Goal: Task Accomplishment & Management: Complete application form

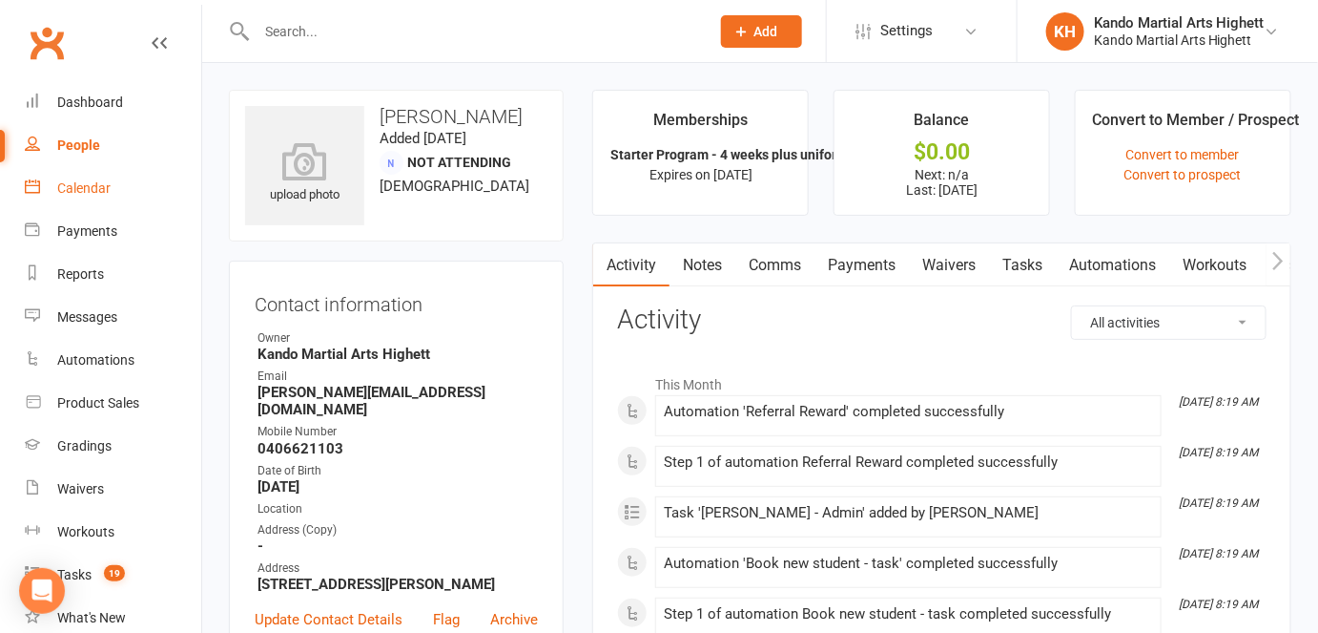
click at [135, 178] on link "Calendar" at bounding box center [113, 188] width 176 height 43
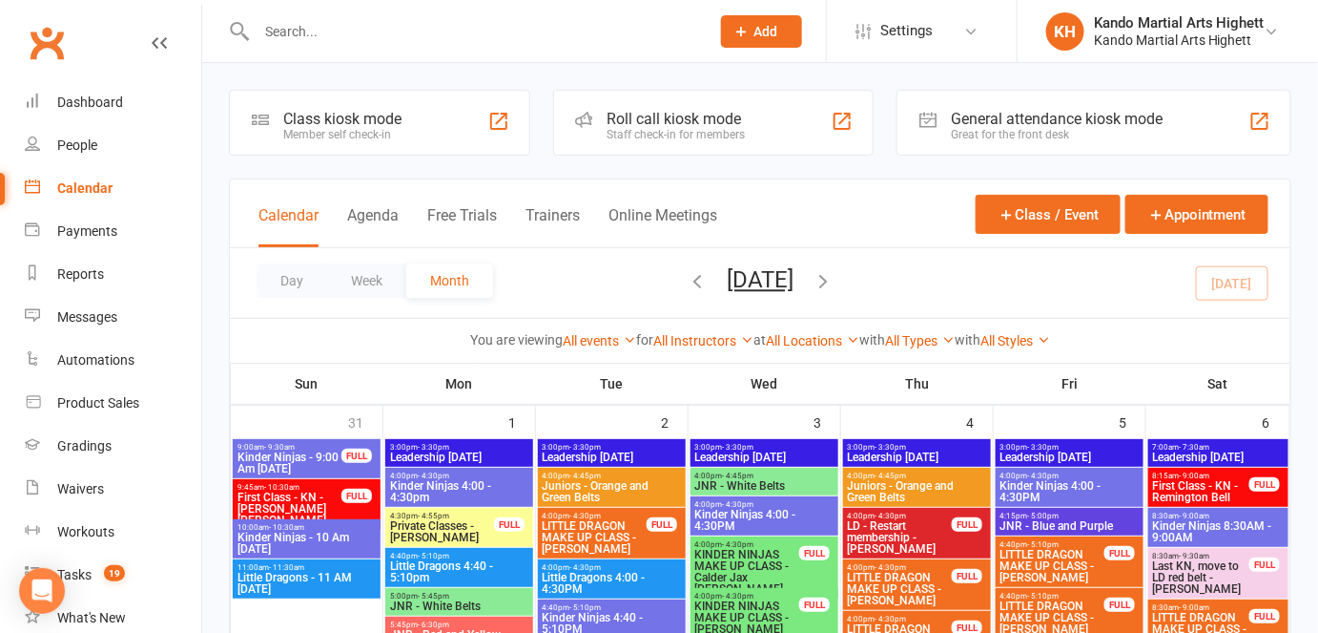
click at [405, 46] on div at bounding box center [462, 31] width 467 height 62
click at [386, 44] on div at bounding box center [462, 31] width 467 height 62
click at [371, 34] on input "text" at bounding box center [474, 31] width 446 height 27
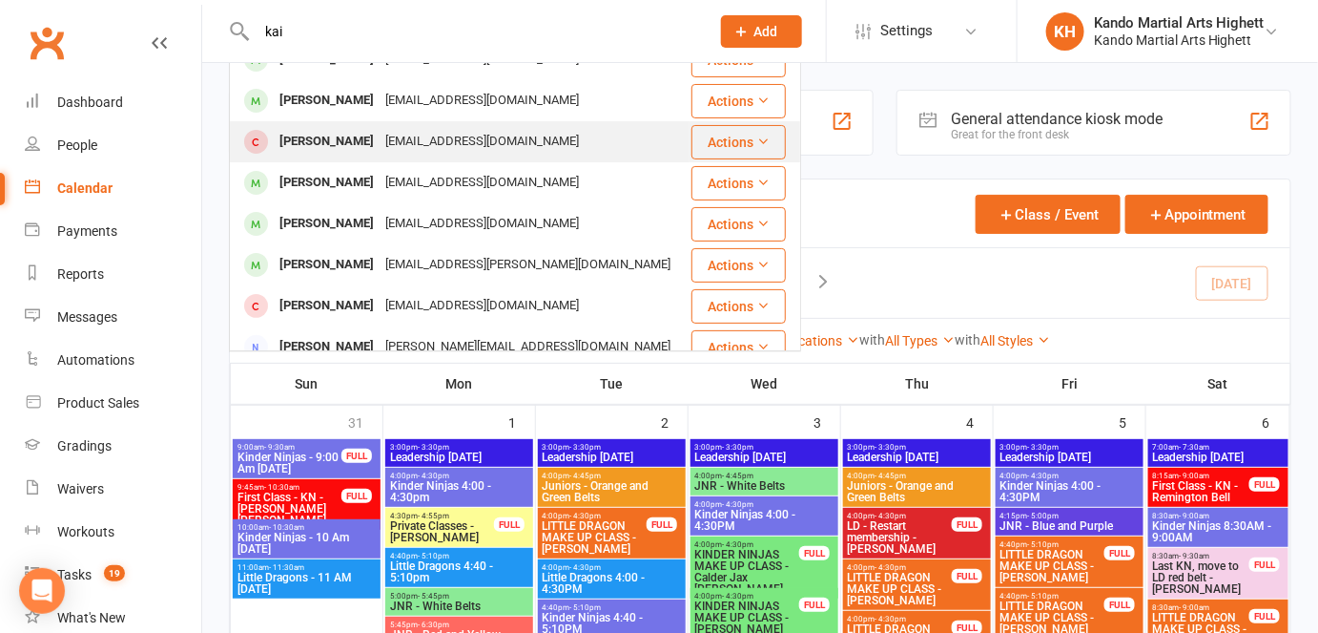
scroll to position [66, 0]
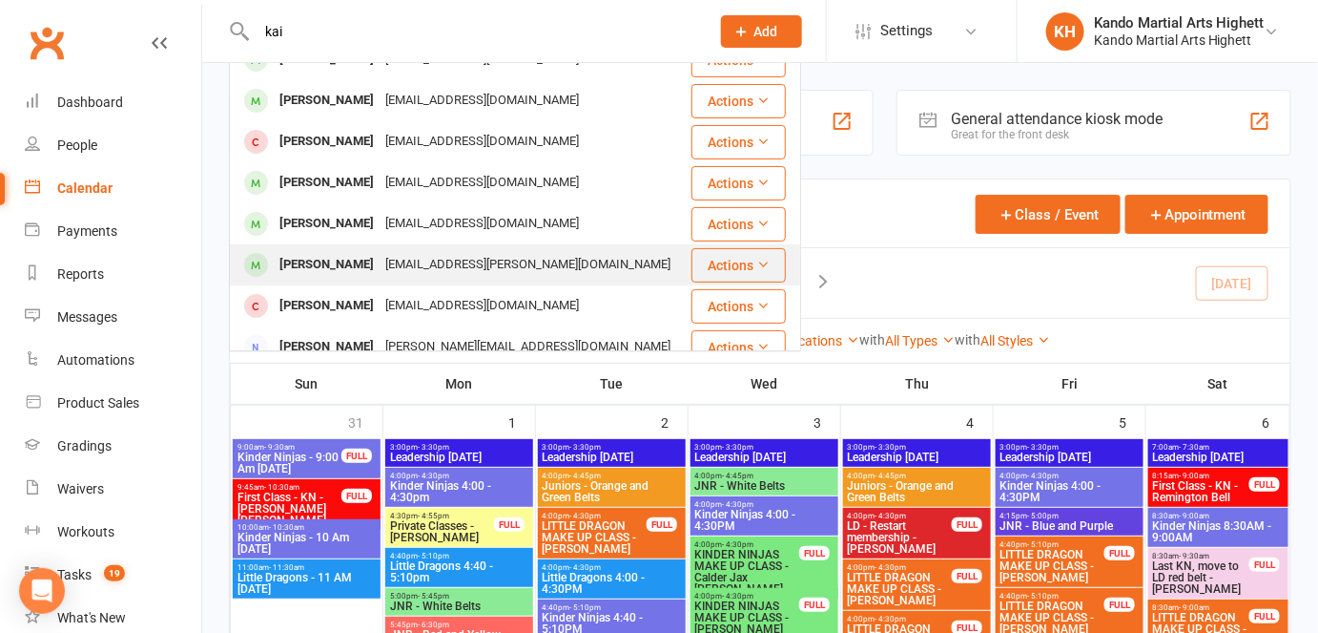
type input "kai"
click at [471, 252] on div "[EMAIL_ADDRESS][PERSON_NAME][DOMAIN_NAME]" at bounding box center [528, 265] width 297 height 28
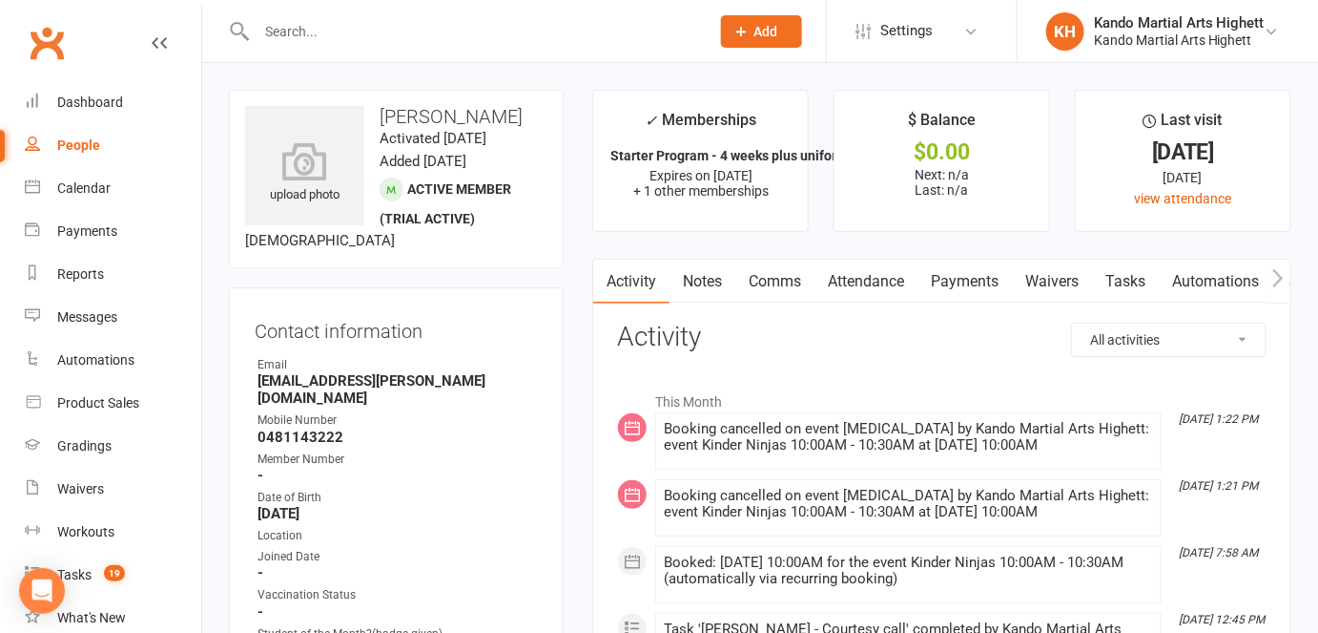
click at [882, 280] on link "Attendance" at bounding box center [866, 281] width 103 height 44
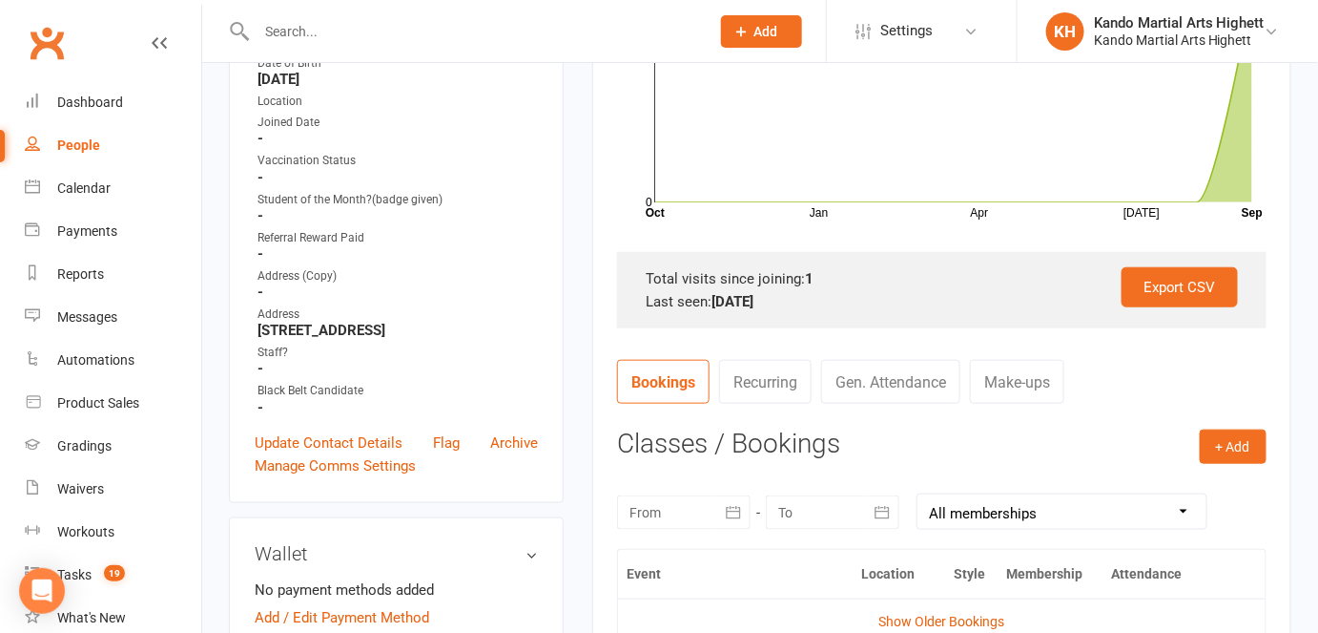
scroll to position [724, 0]
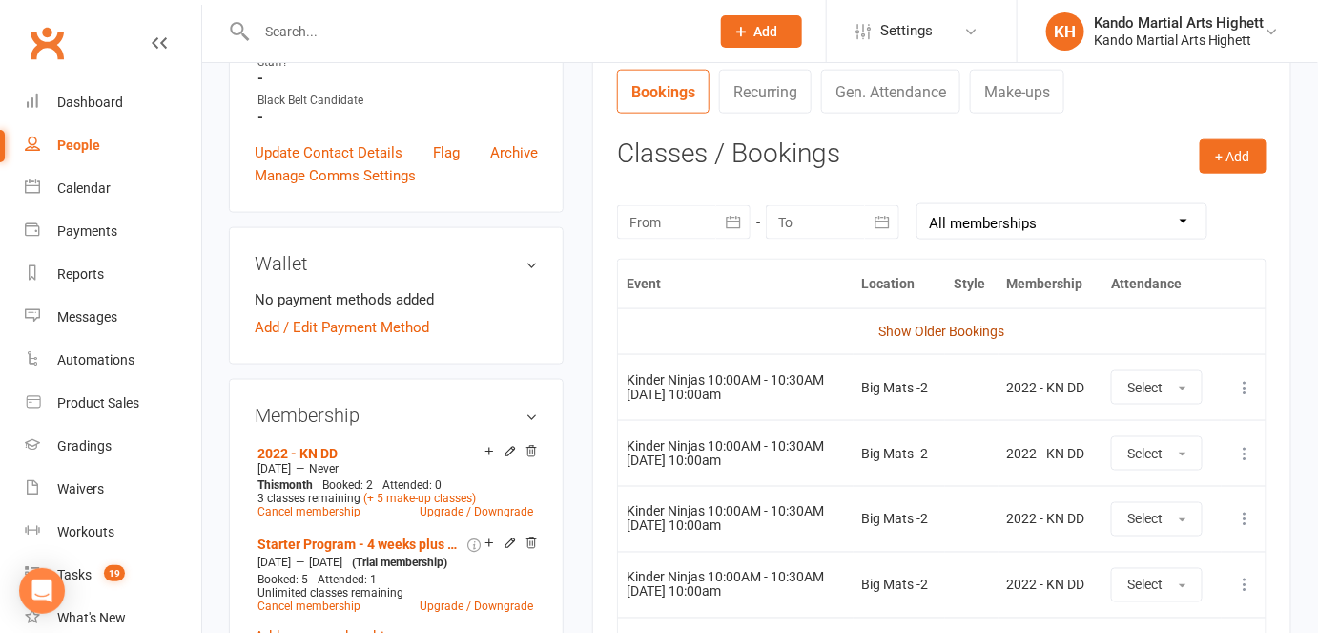
click at [936, 325] on link "Show Older Bookings" at bounding box center [943, 330] width 126 height 15
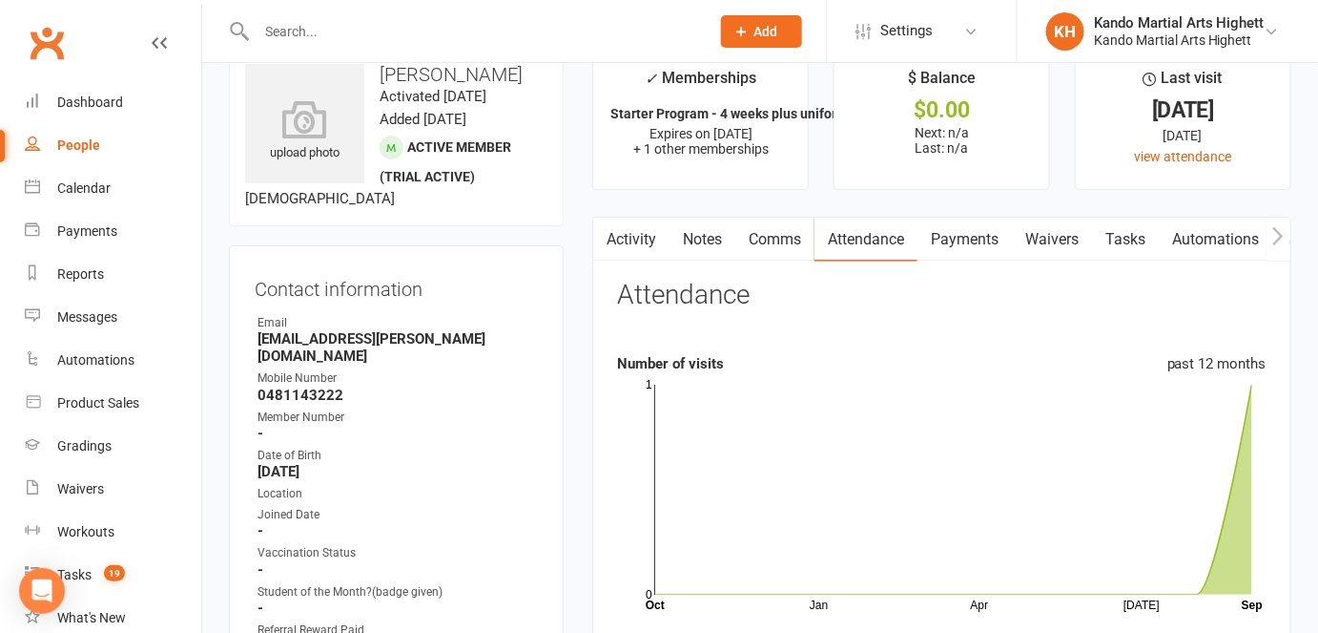
scroll to position [43, 0]
click at [923, 384] on rect at bounding box center [953, 489] width 597 height 210
click at [104, 197] on link "Calendar" at bounding box center [113, 188] width 176 height 43
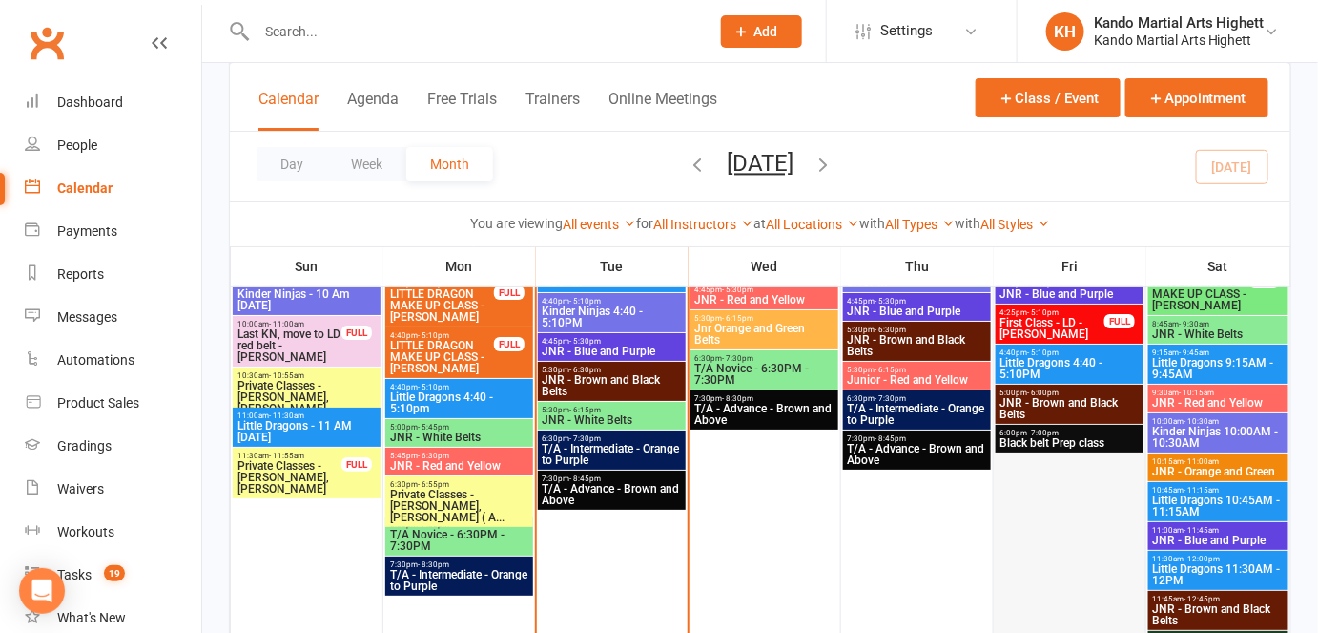
scroll to position [2081, 0]
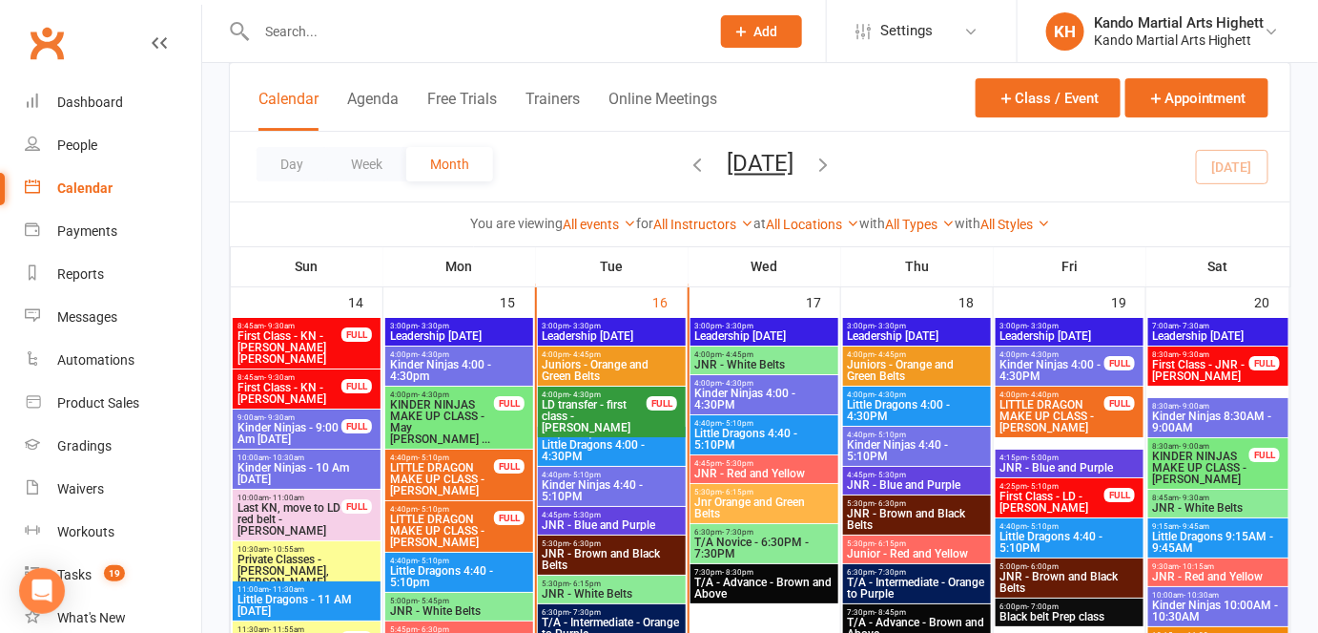
click at [591, 412] on span "LD transfer - first class - [PERSON_NAME]" at bounding box center [595, 416] width 106 height 34
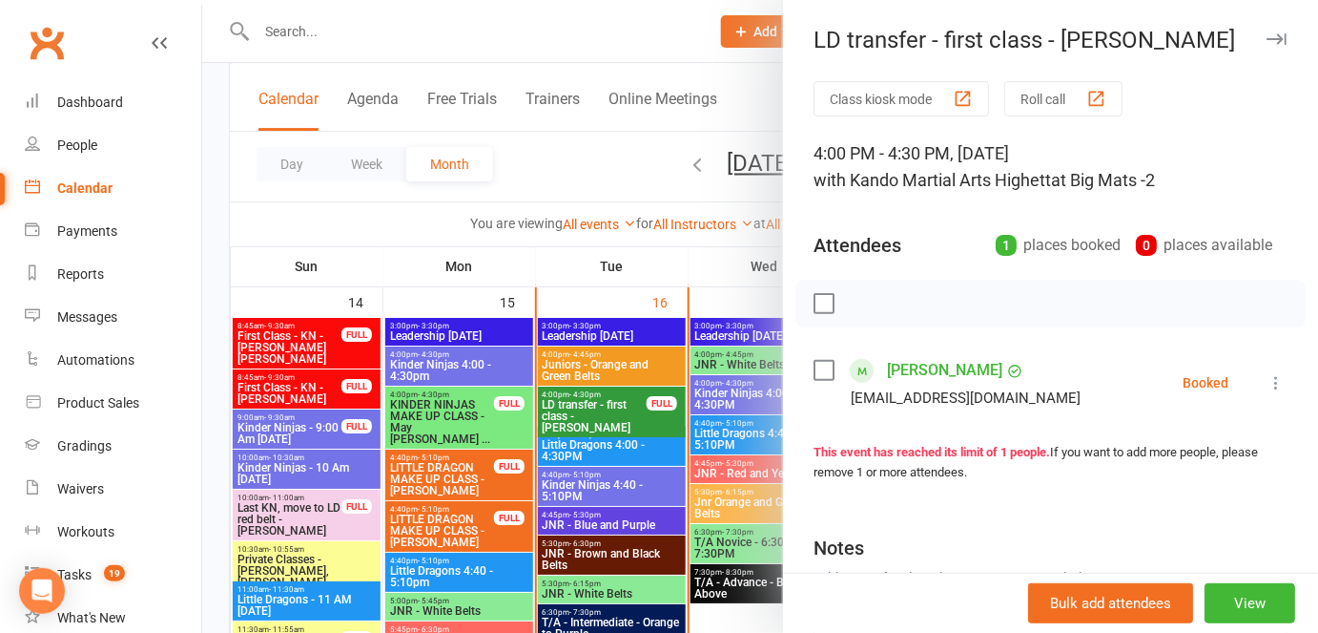
click at [559, 403] on div at bounding box center [760, 316] width 1116 height 633
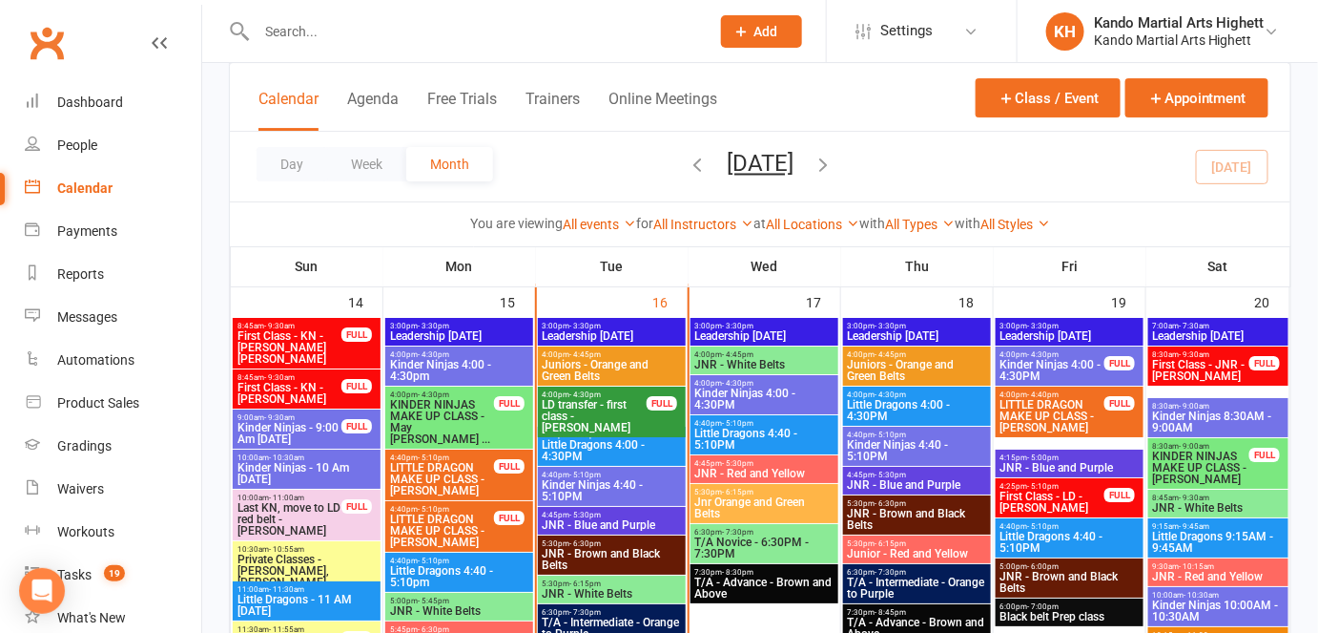
click at [655, 387] on div "4:00pm - 4:30pm LD transfer - first class - [PERSON_NAME] FULL" at bounding box center [612, 411] width 148 height 51
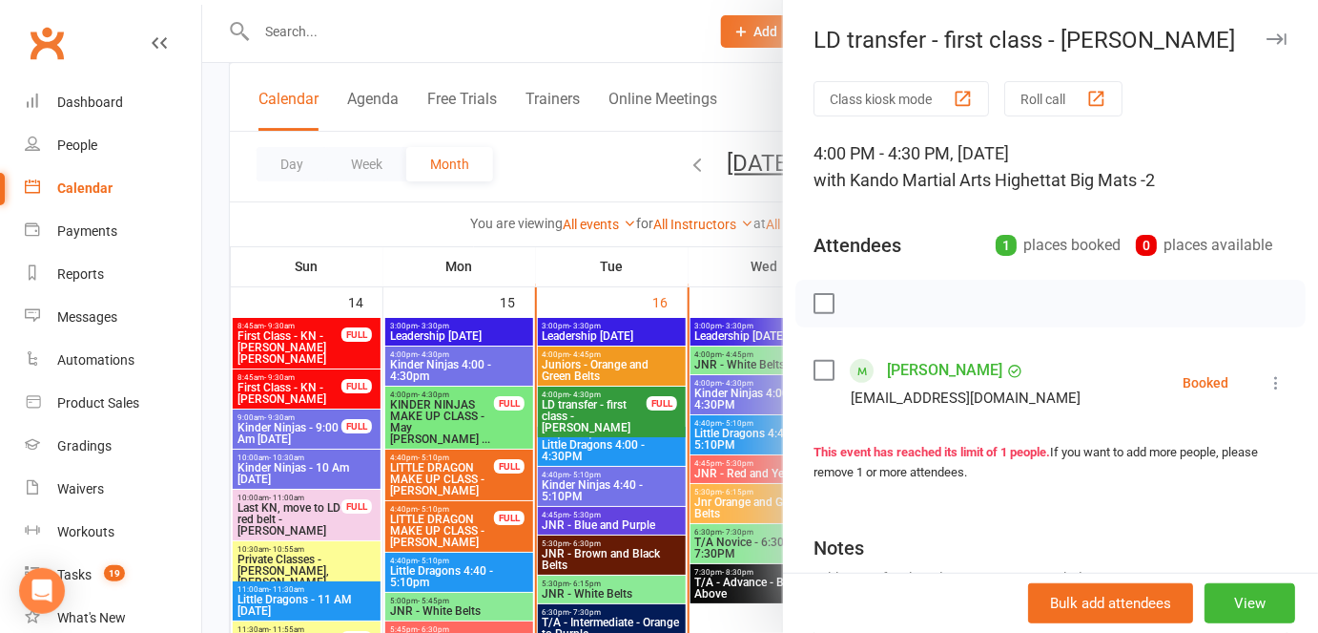
drag, startPoint x: 653, startPoint y: 396, endPoint x: 1009, endPoint y: 384, distance: 357.0
click at [1009, 384] on li "[PERSON_NAME] [EMAIL_ADDRESS][DOMAIN_NAME] Booked More info Remove Check in Mar…" at bounding box center [1051, 382] width 474 height 55
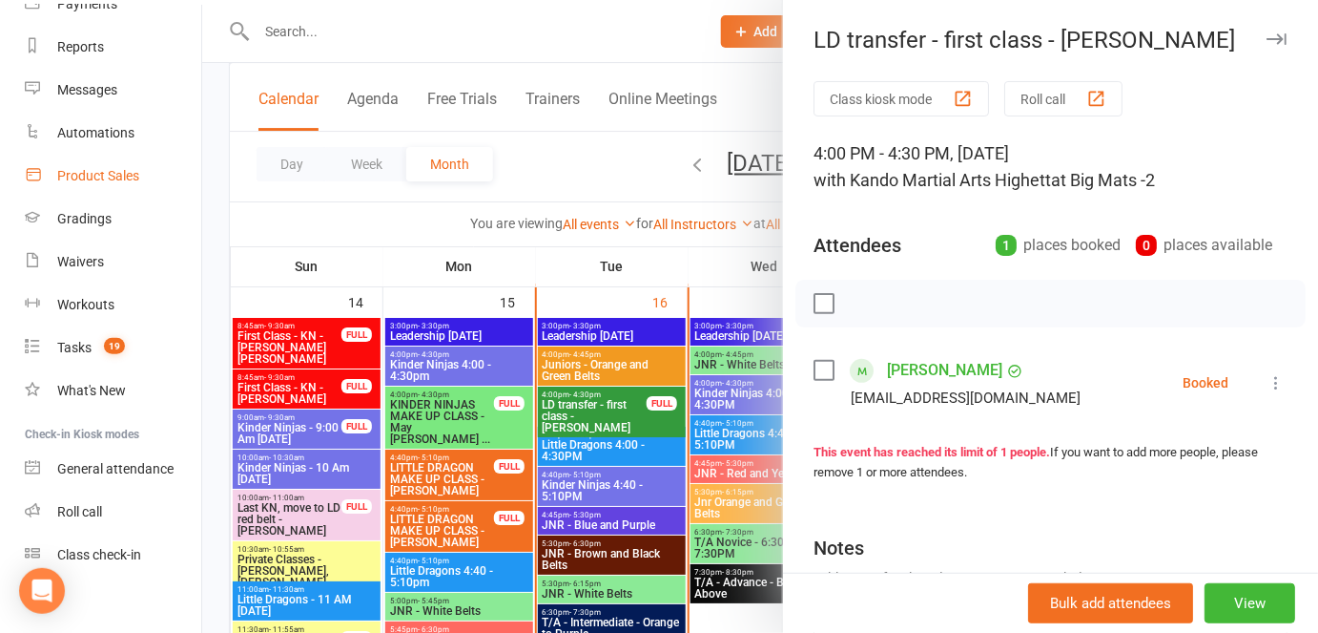
scroll to position [241, 0]
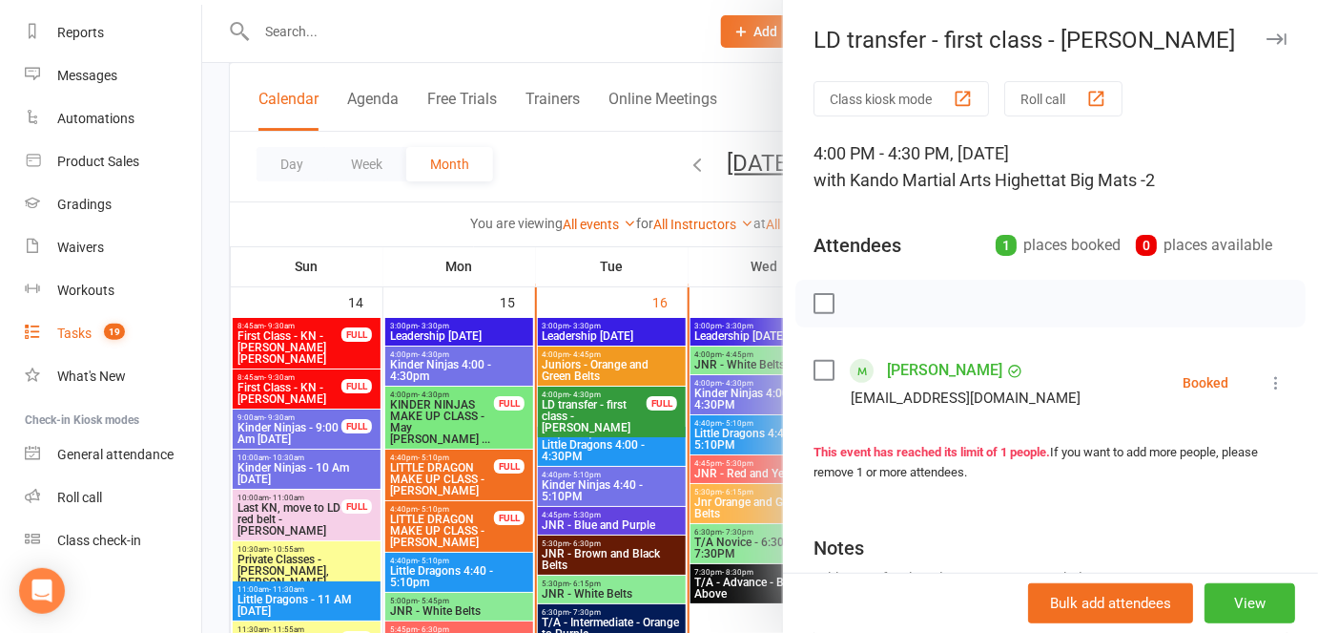
click at [95, 332] on count-badge "19" at bounding box center [109, 332] width 31 height 15
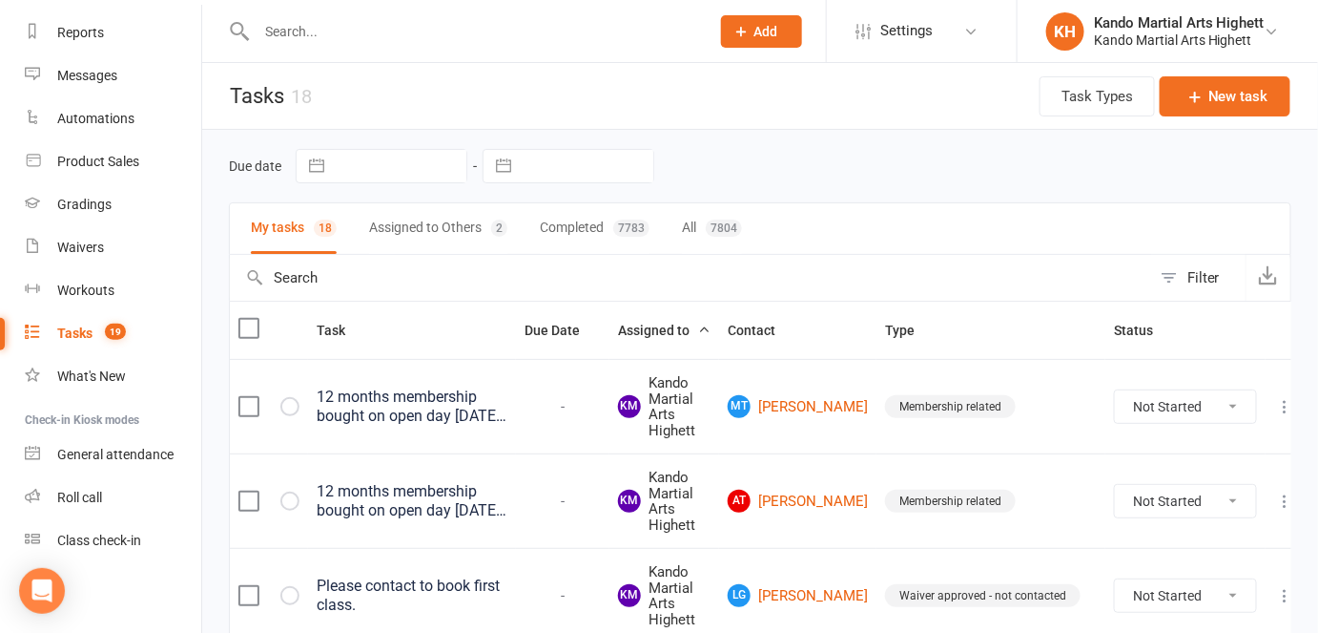
click at [1197, 287] on div "Filter" at bounding box center [1204, 277] width 32 height 23
select select "incomplete"
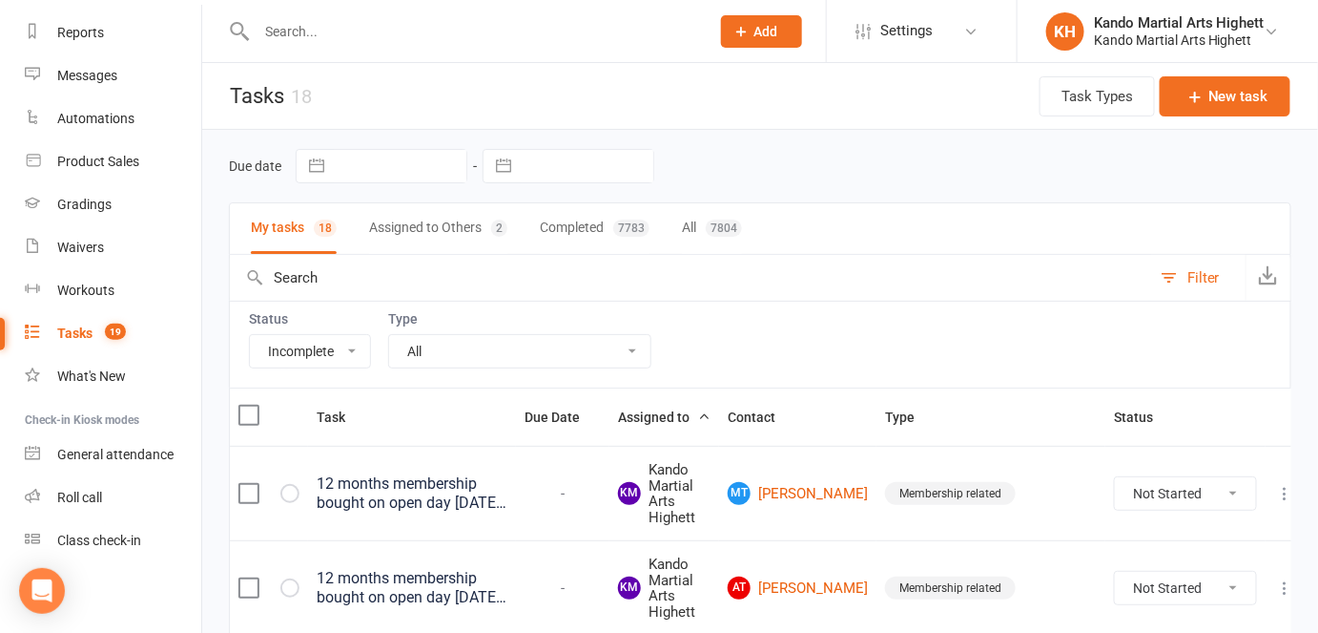
click at [440, 335] on select "All Admin Cancellation Class transfer Courtesy call Create welcome card E-mail …" at bounding box center [519, 351] width 261 height 32
select select "14299"
click at [389, 335] on select "All Admin Cancellation Class transfer Courtesy call Create welcome card E-mail …" at bounding box center [519, 351] width 261 height 32
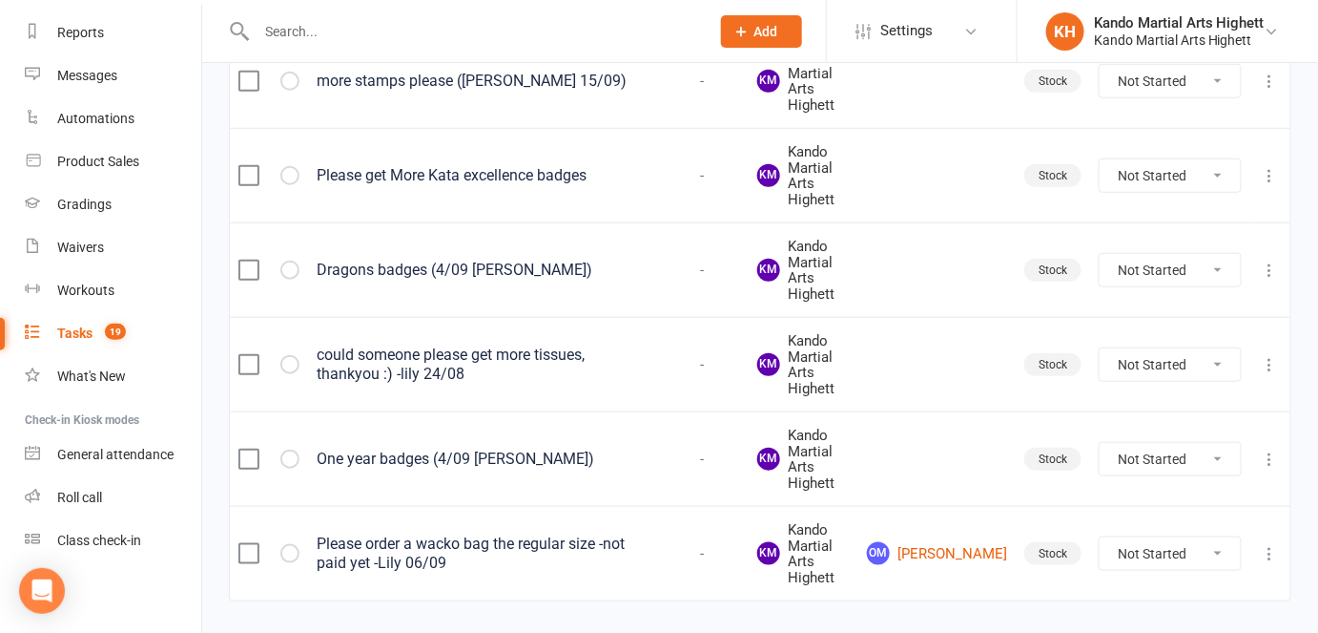
scroll to position [457, 0]
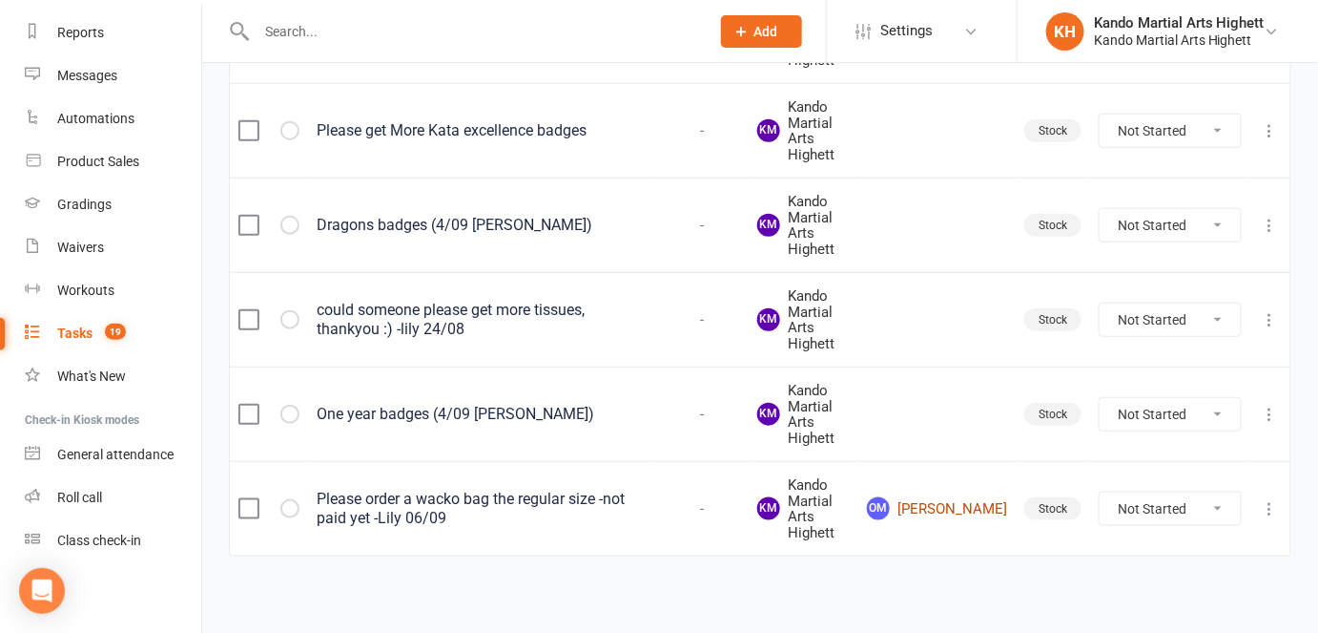
click at [975, 507] on link "OM [PERSON_NAME]" at bounding box center [937, 508] width 140 height 23
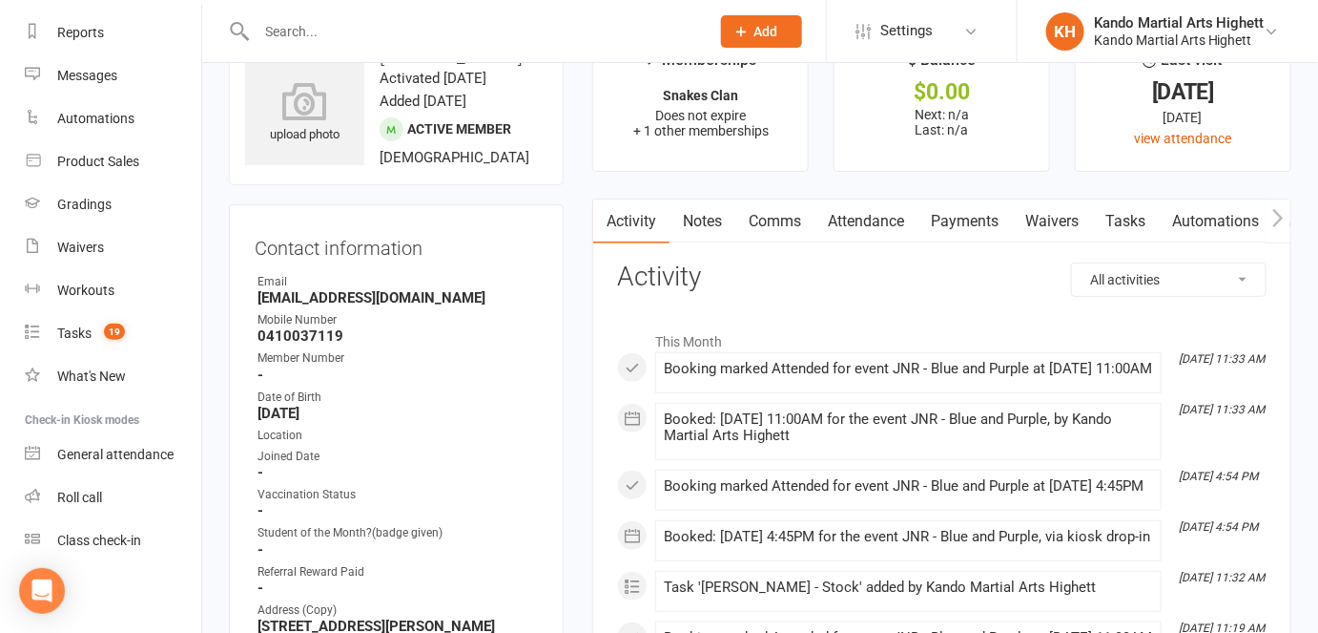
scroll to position [86, 0]
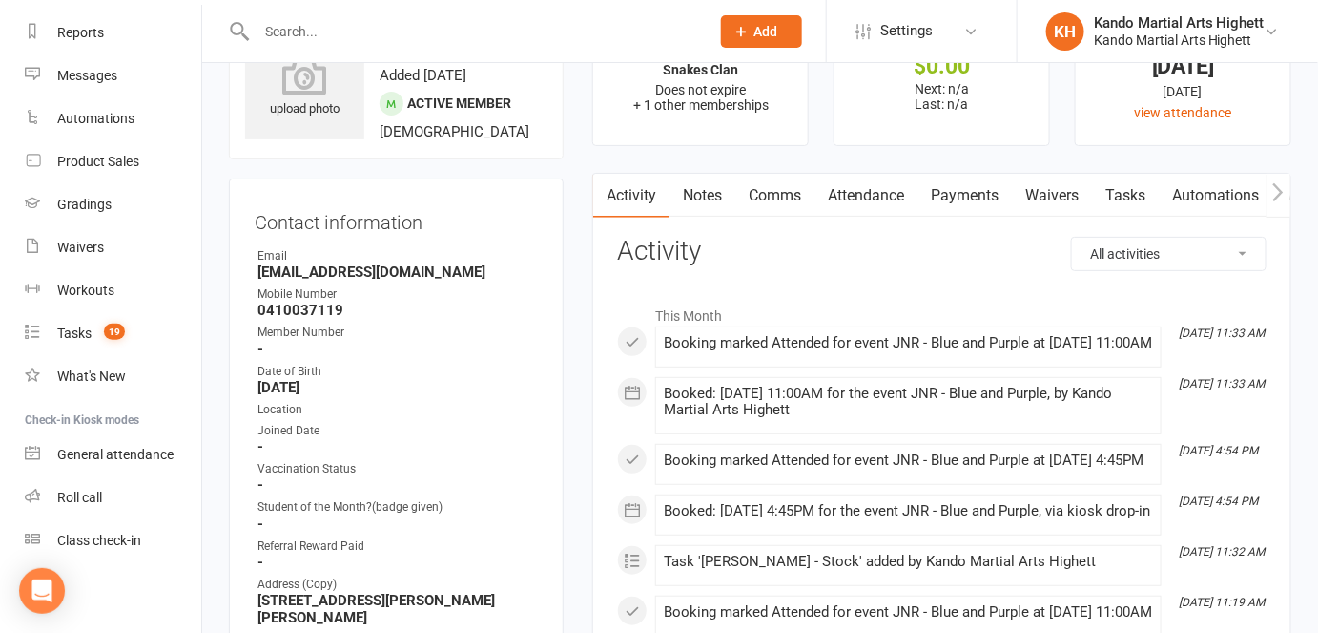
click at [767, 185] on link "Comms" at bounding box center [775, 196] width 79 height 44
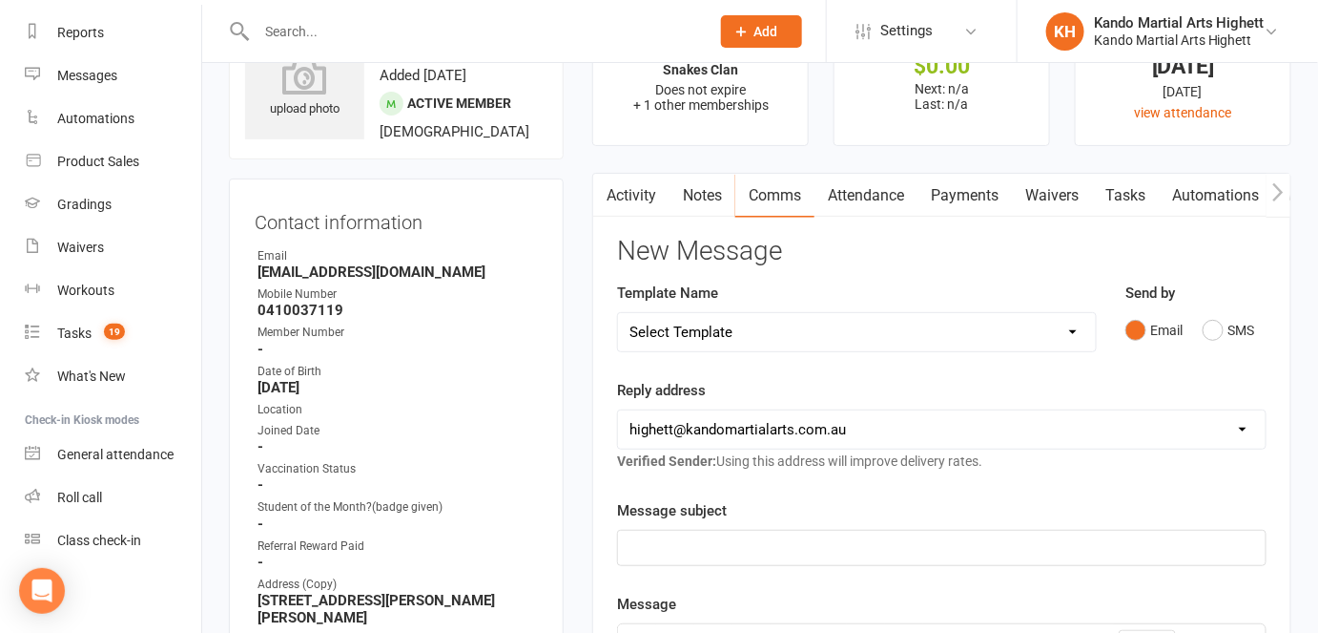
click at [1025, 326] on select "Select Template [Email] 2_Booking Confirmation Required [Email] 3_Booking Confi…" at bounding box center [857, 332] width 478 height 38
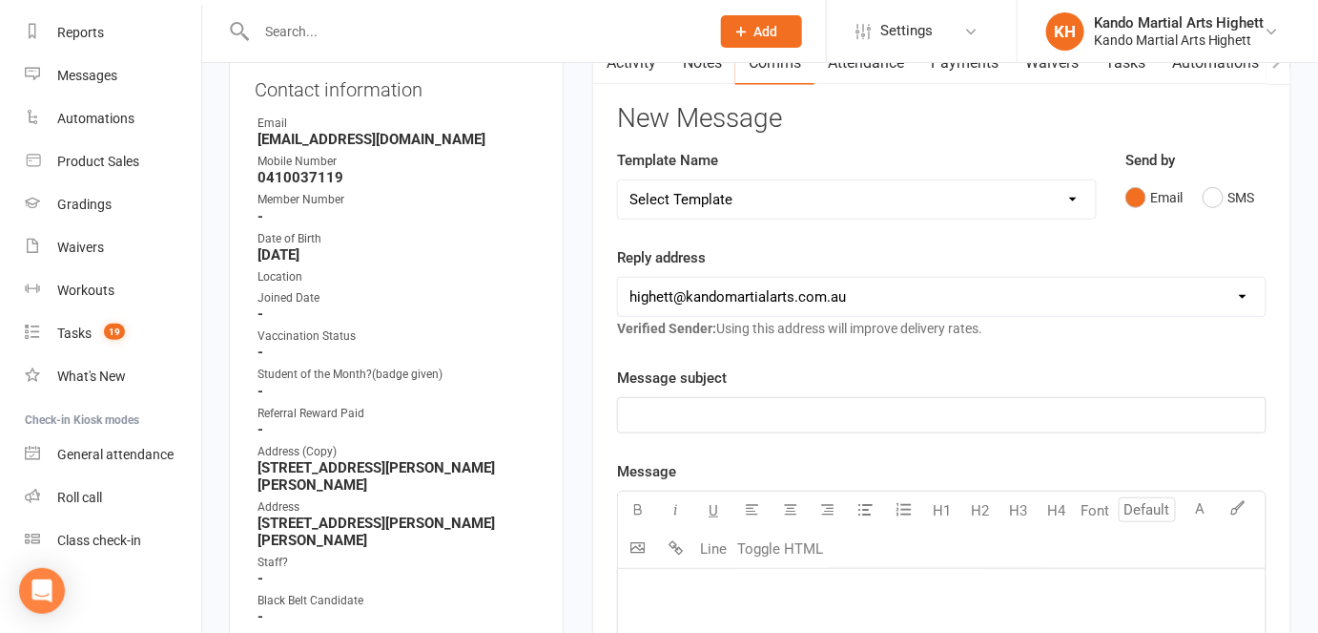
scroll to position [433, 0]
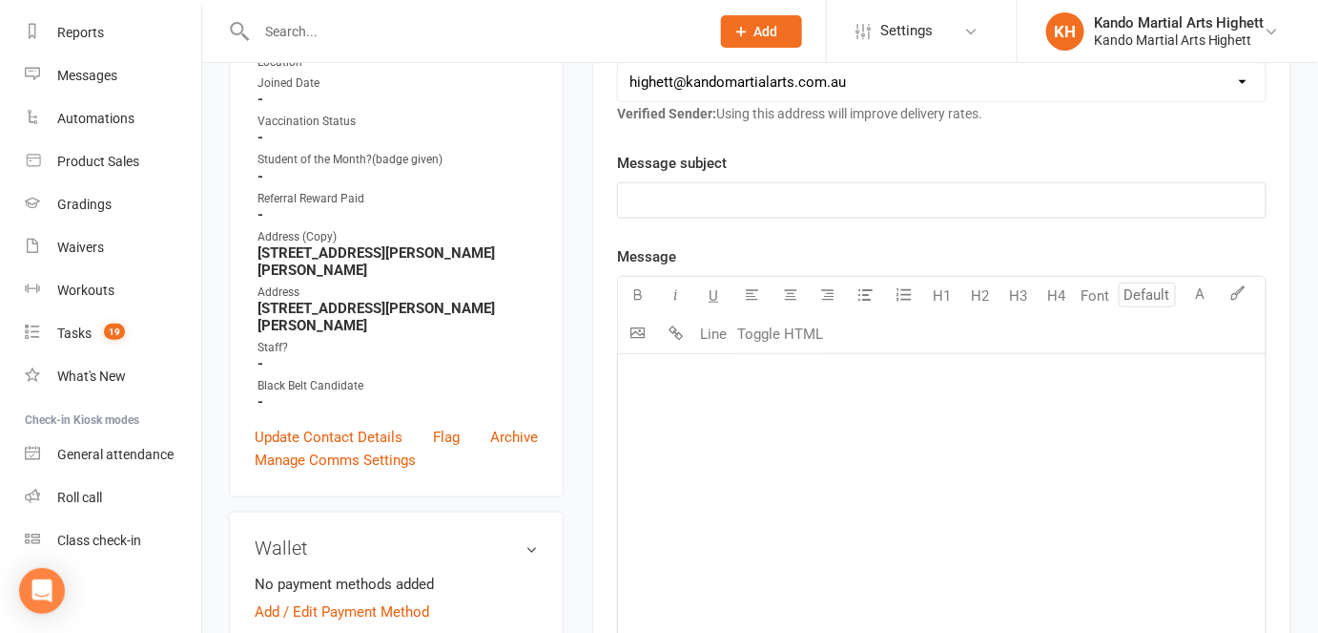
click at [733, 196] on p "﻿" at bounding box center [942, 200] width 625 height 23
click at [717, 377] on p "﻿" at bounding box center [942, 377] width 625 height 23
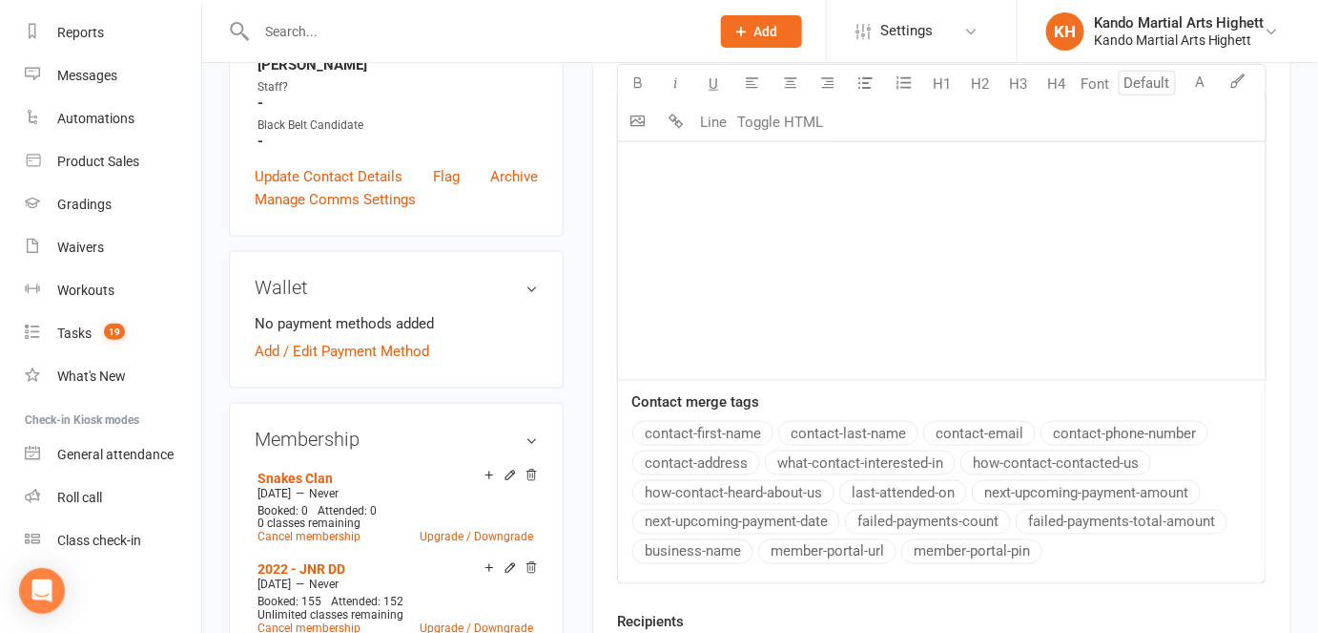
click at [719, 434] on button "contact-first-name" at bounding box center [703, 433] width 141 height 25
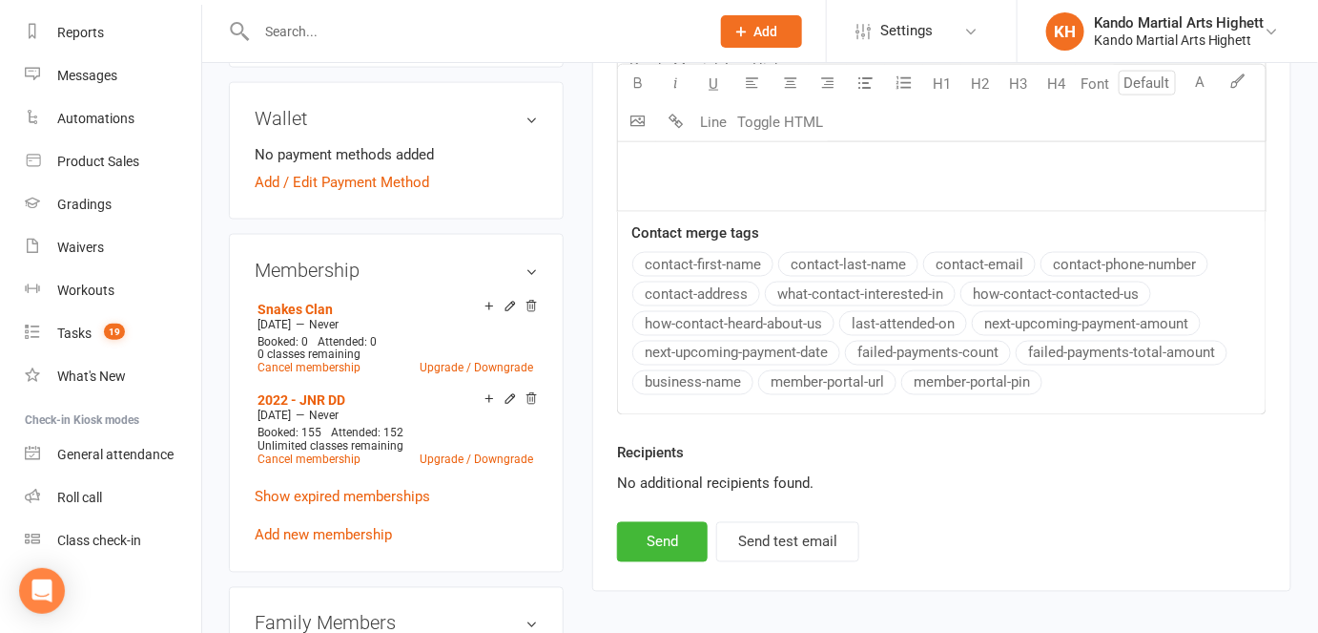
scroll to position [867, 0]
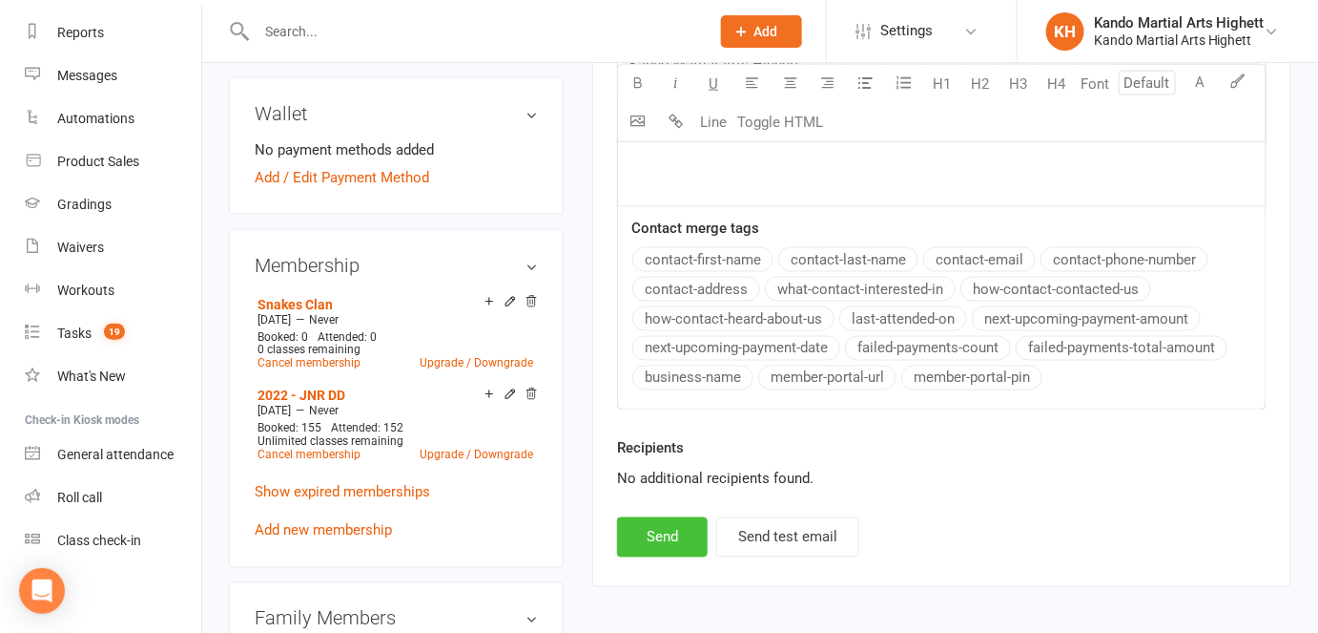
click at [661, 529] on button "Send" at bounding box center [662, 537] width 91 height 40
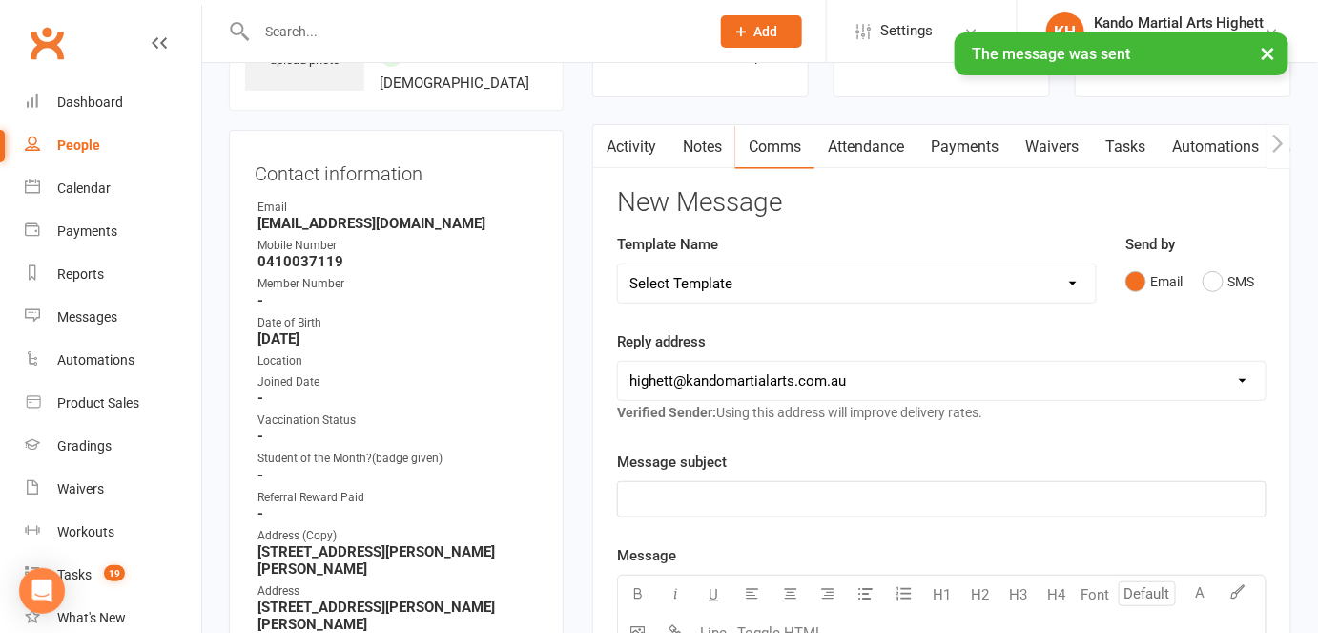
scroll to position [0, 0]
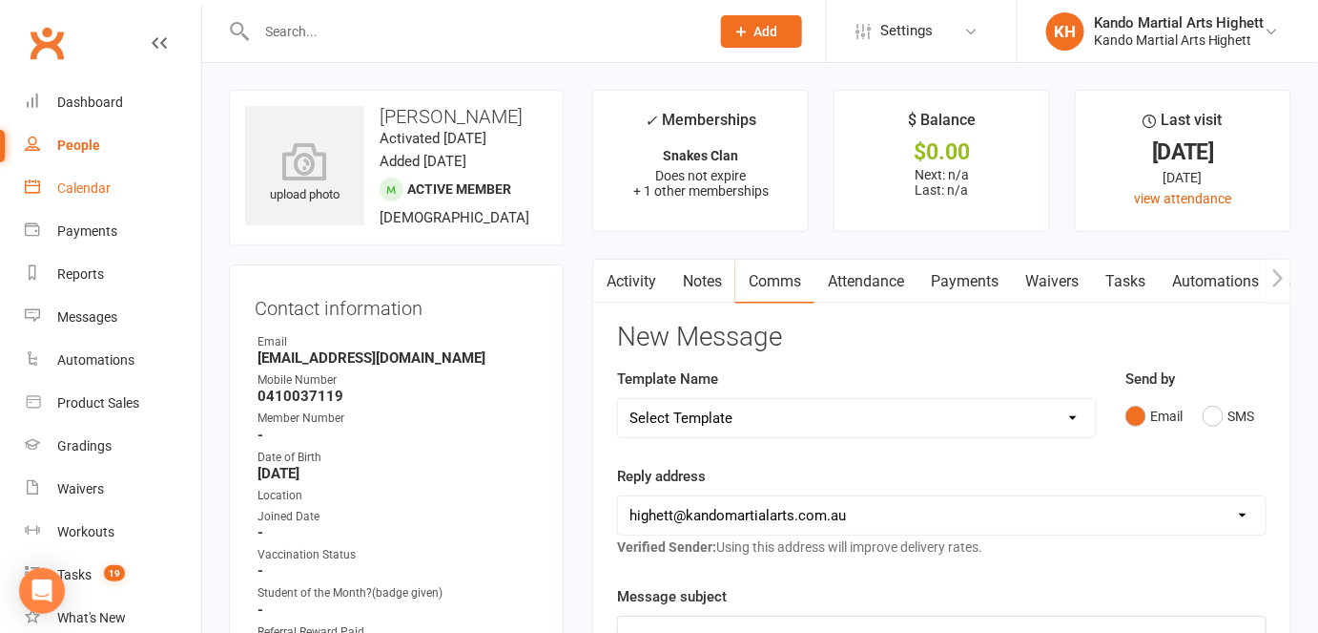
click at [82, 192] on div "Calendar" at bounding box center [83, 187] width 53 height 15
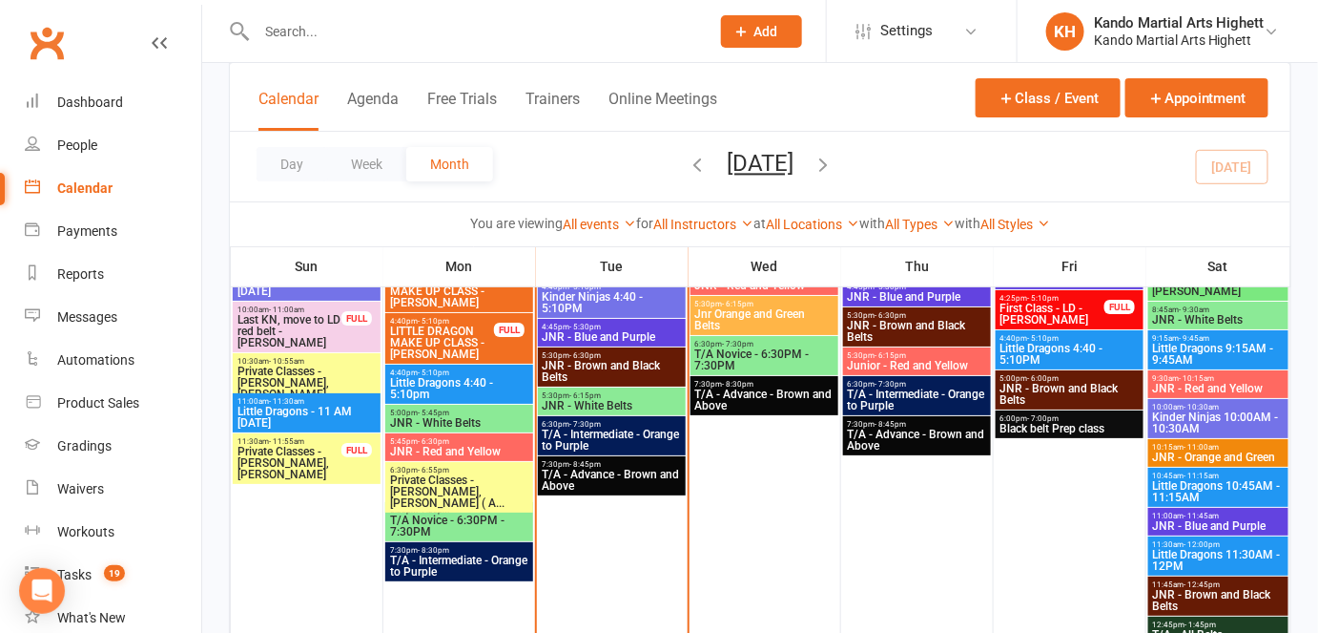
scroll to position [2168, 0]
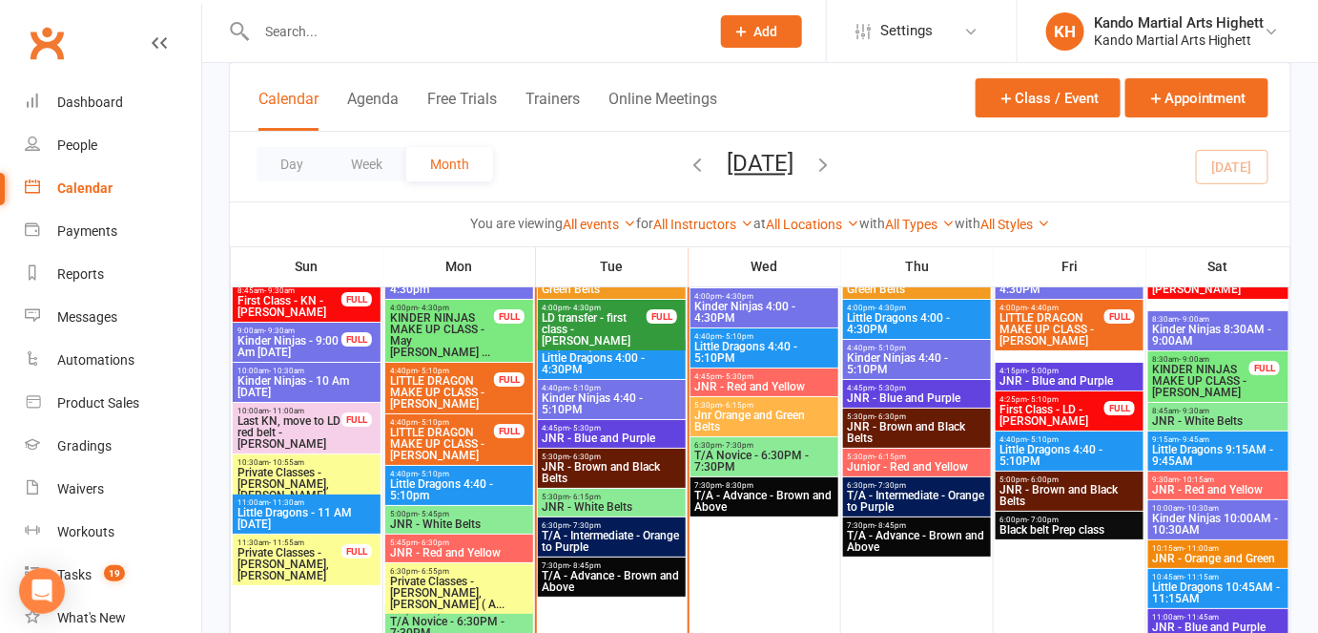
click at [619, 329] on span "LD transfer - first class - [PERSON_NAME]" at bounding box center [595, 329] width 106 height 34
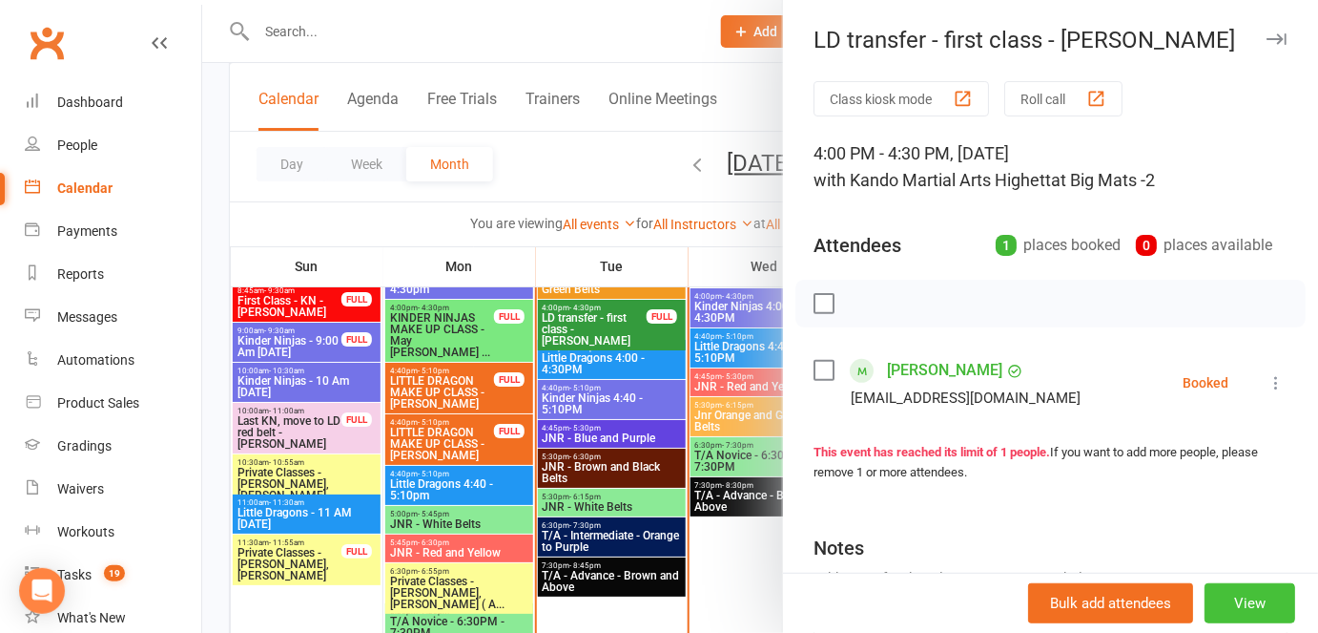
click at [1235, 593] on button "View" at bounding box center [1250, 603] width 91 height 40
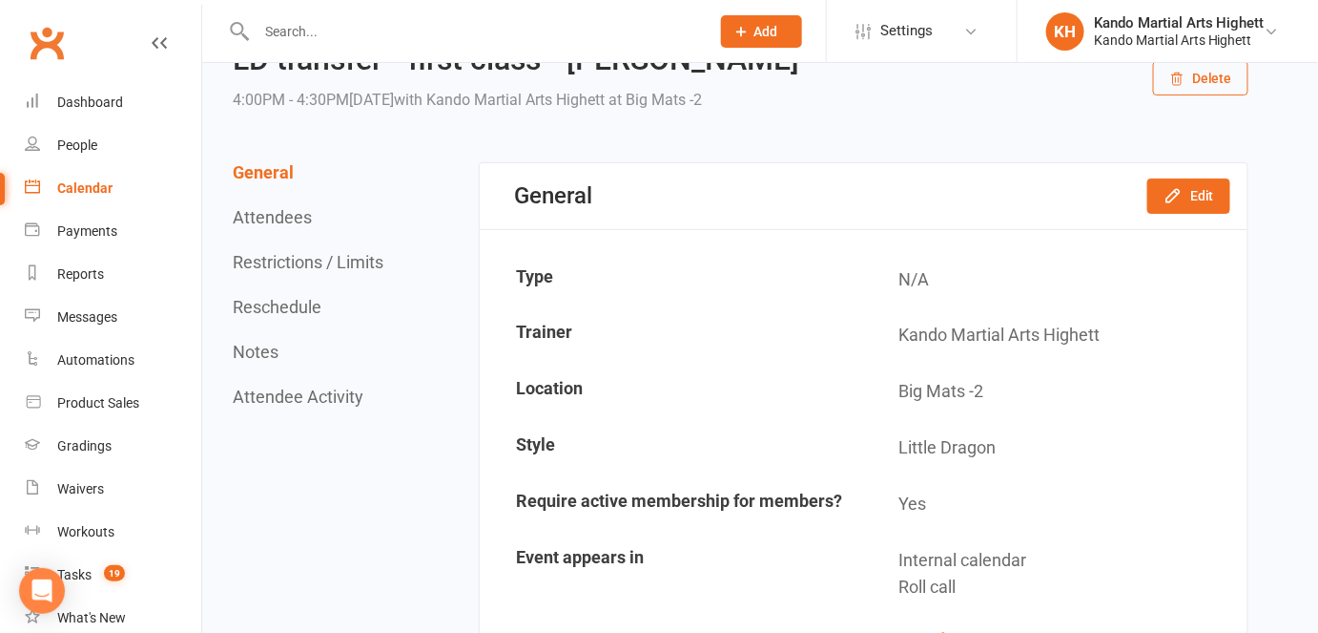
scroll to position [173, 0]
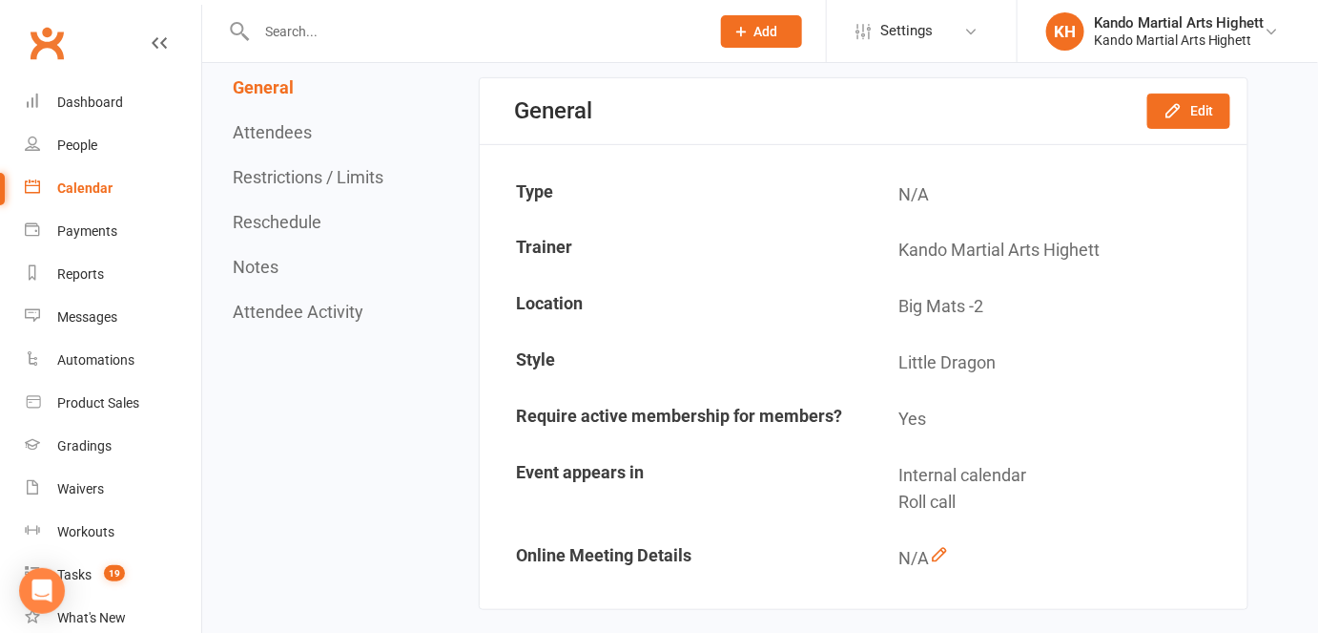
click at [264, 223] on button "Reschedule" at bounding box center [277, 222] width 89 height 20
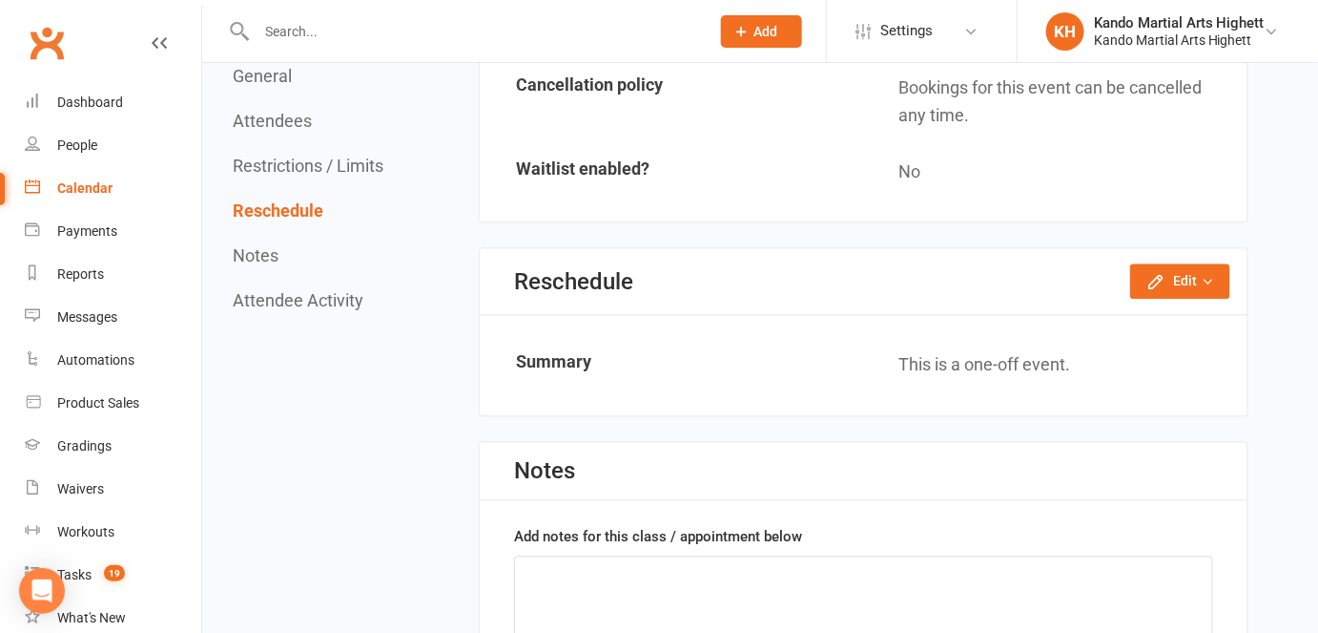
scroll to position [1374, 0]
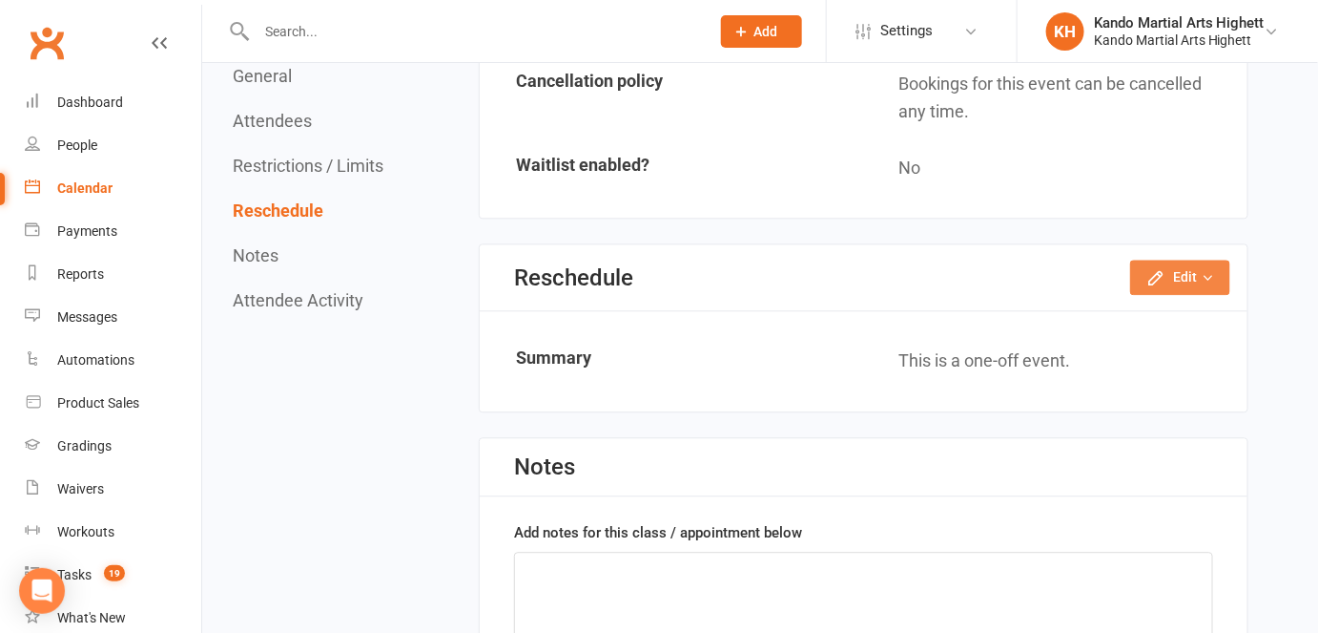
click at [1200, 275] on button "Edit" at bounding box center [1181, 276] width 100 height 34
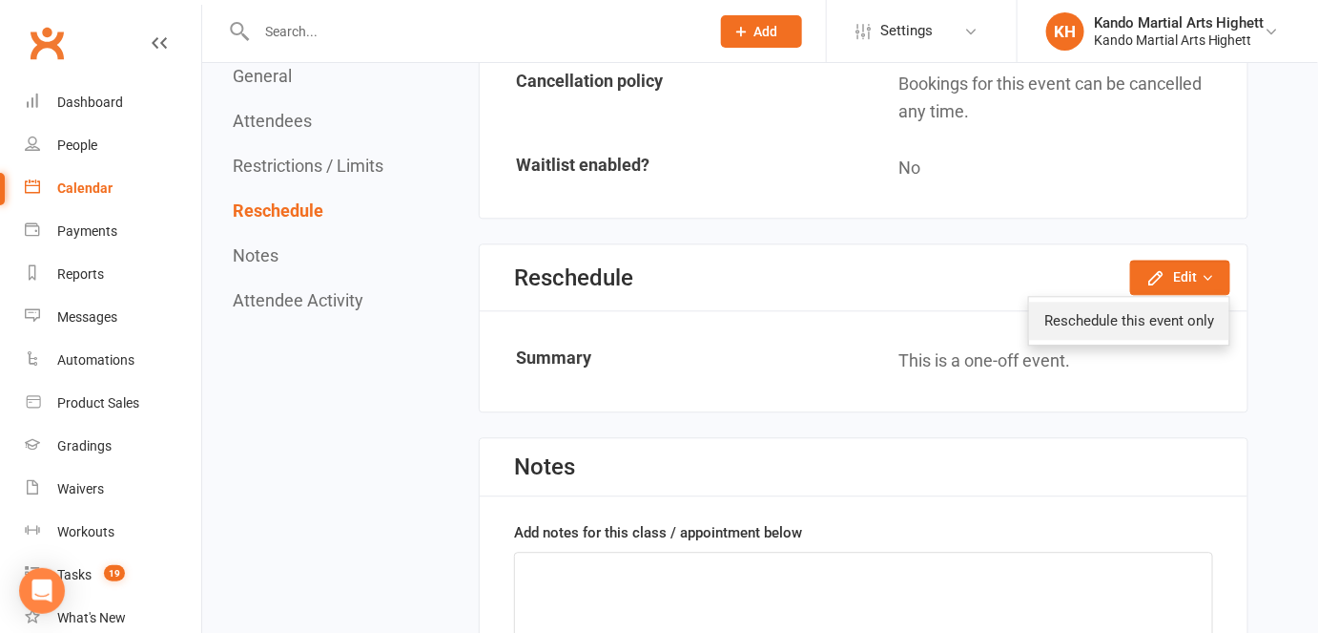
click at [1187, 314] on link "Reschedule this event only" at bounding box center [1129, 320] width 200 height 38
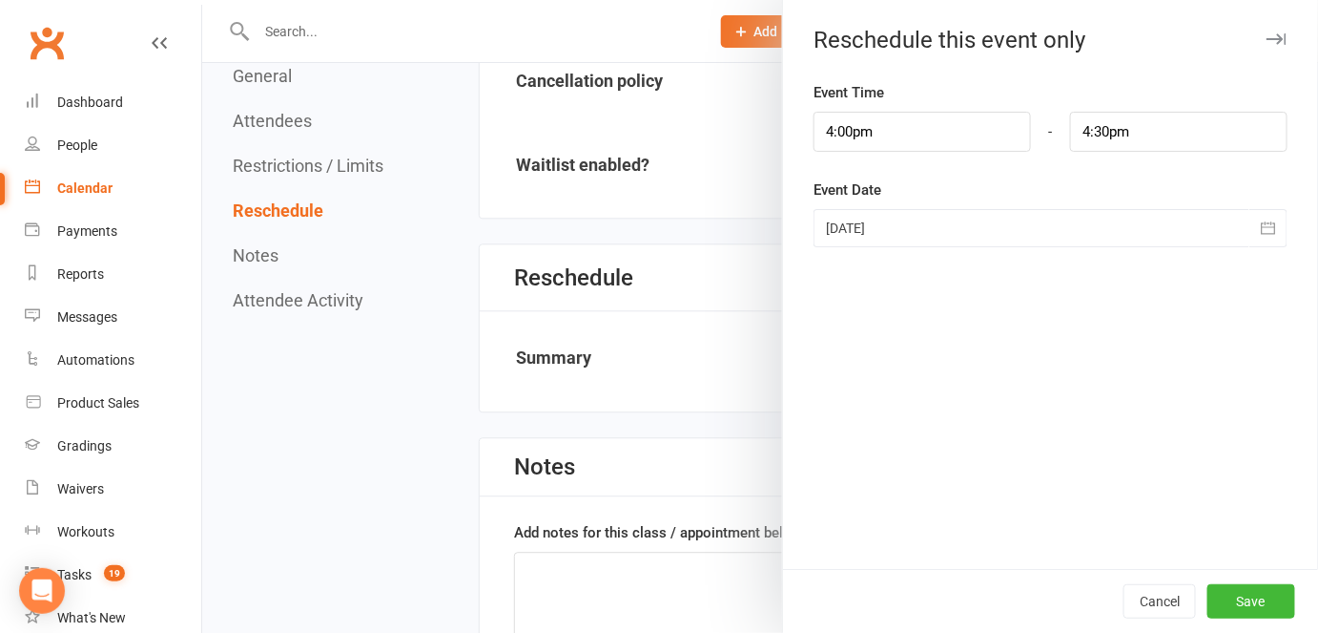
click at [863, 219] on div at bounding box center [1051, 228] width 474 height 38
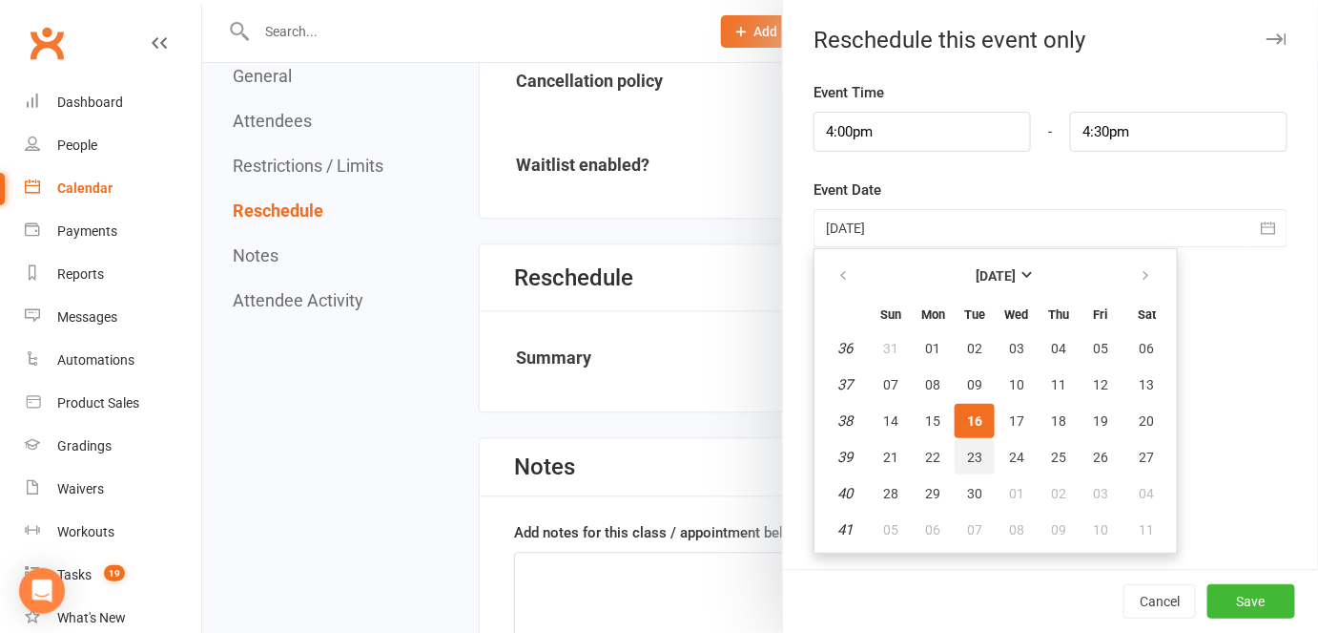
click at [967, 453] on span "23" at bounding box center [974, 456] width 15 height 15
type input "[DATE]"
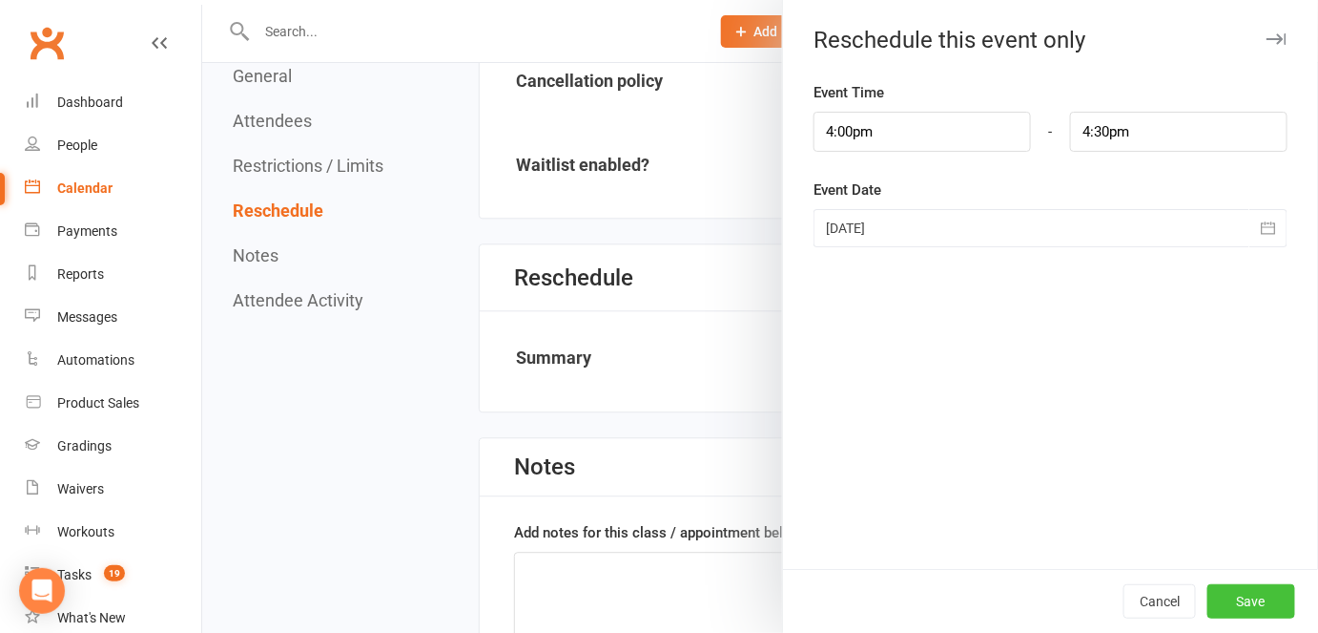
click at [1252, 600] on button "Save" at bounding box center [1252, 601] width 88 height 34
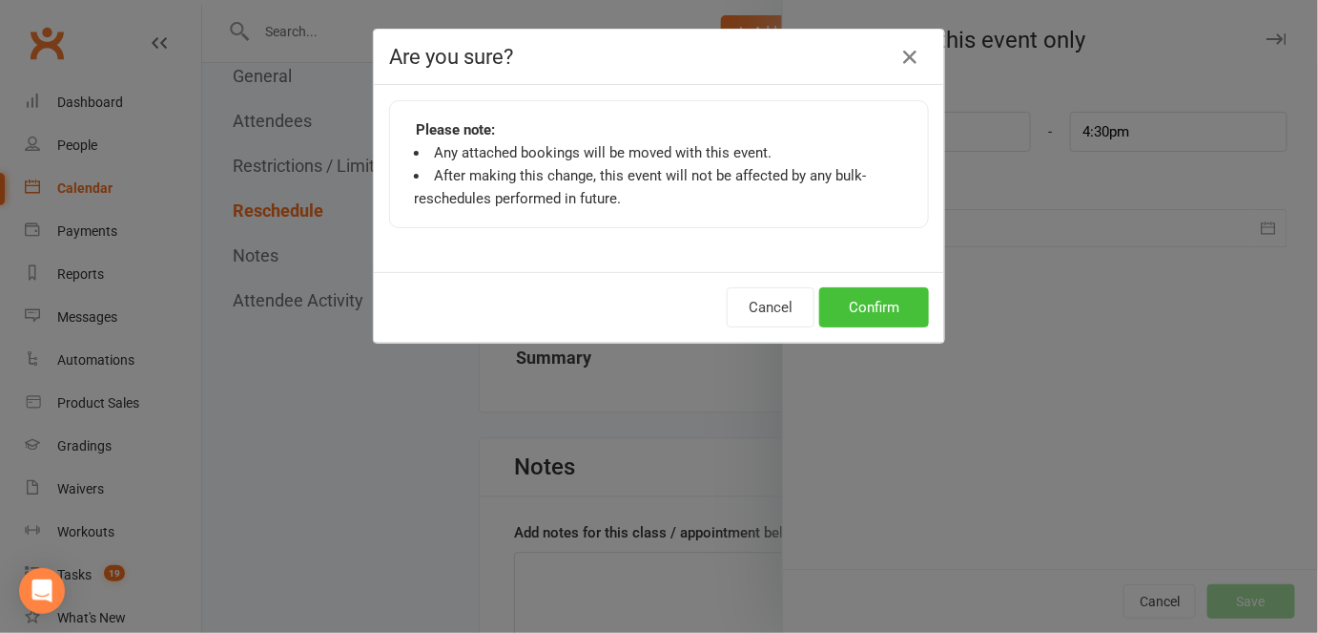
click at [887, 303] on button "Confirm" at bounding box center [874, 307] width 110 height 40
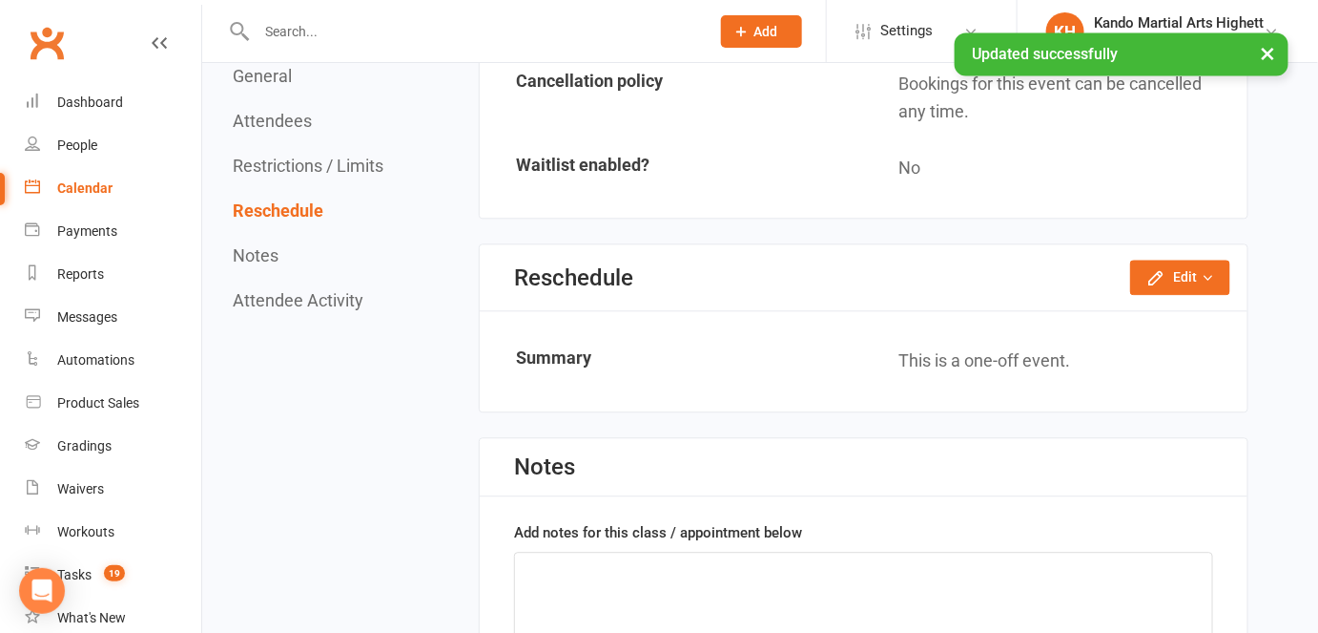
click at [48, 189] on link "Calendar" at bounding box center [113, 188] width 176 height 43
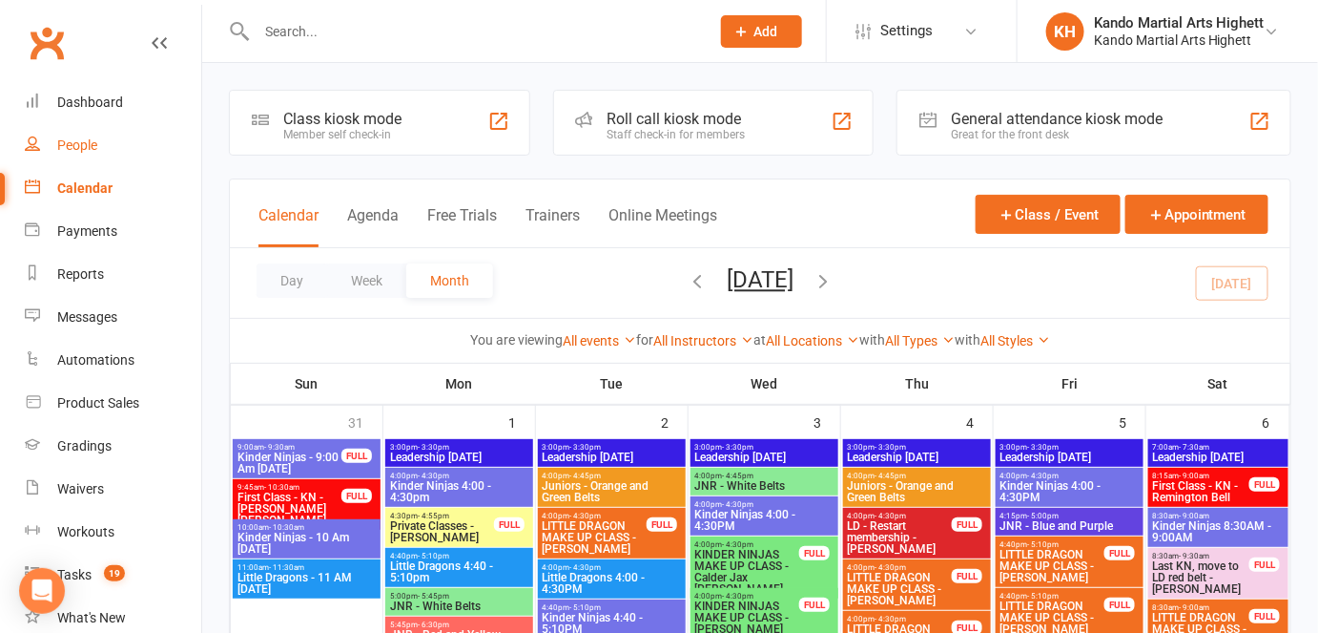
click at [86, 150] on div "People" at bounding box center [77, 144] width 40 height 15
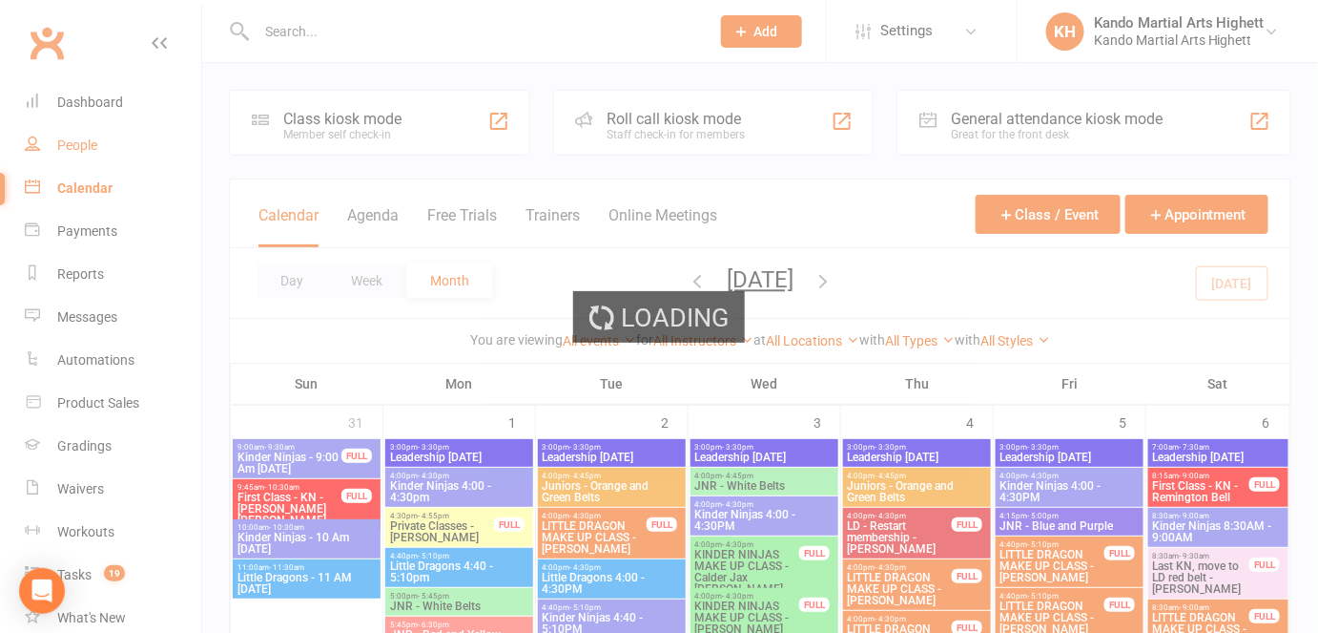
select select "100"
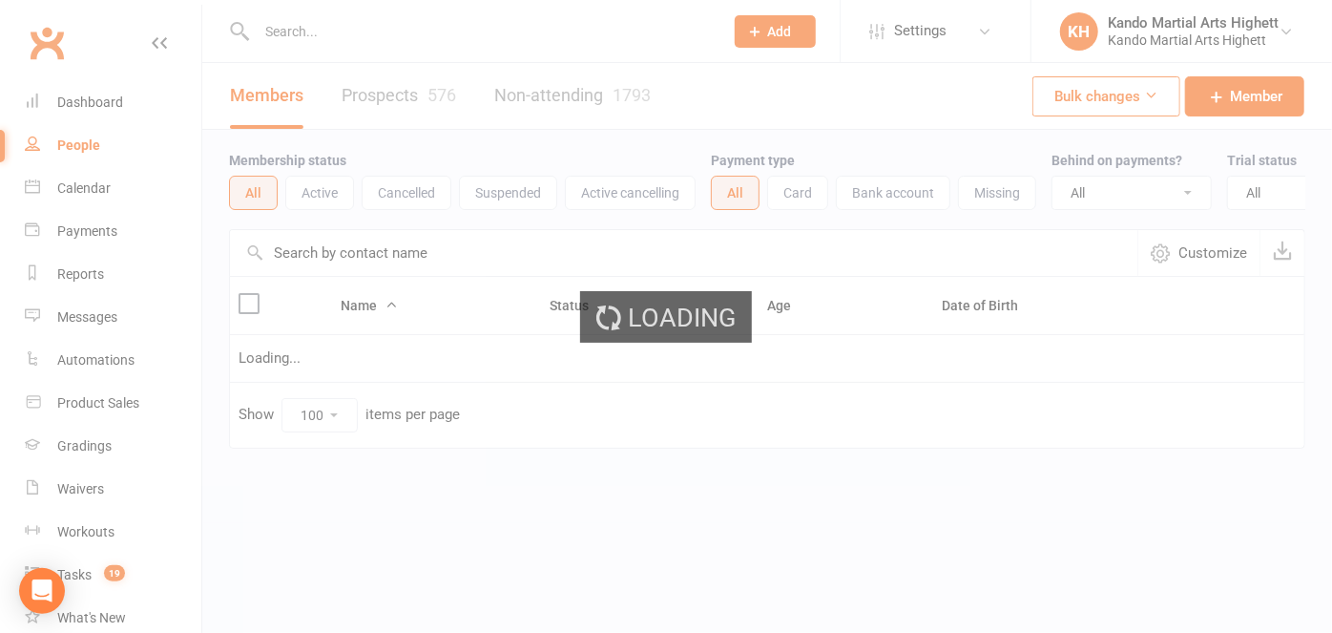
click at [747, 29] on icon at bounding box center [755, 31] width 17 height 17
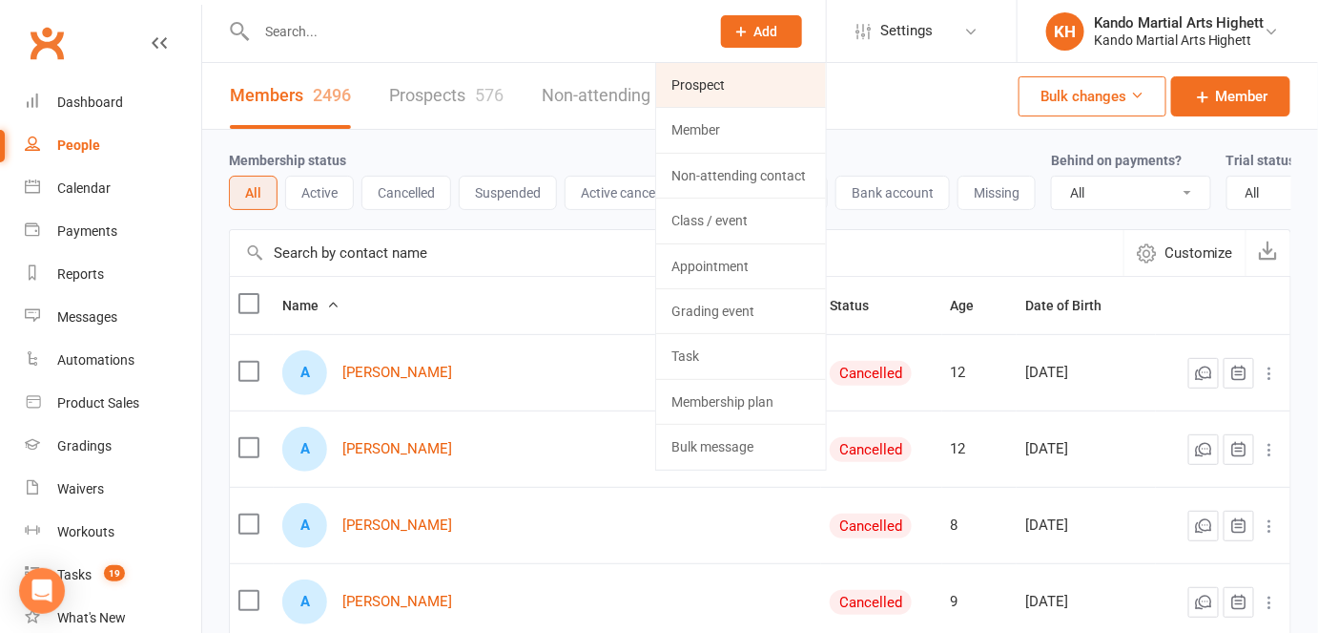
click at [709, 87] on link "Prospect" at bounding box center [741, 85] width 170 height 44
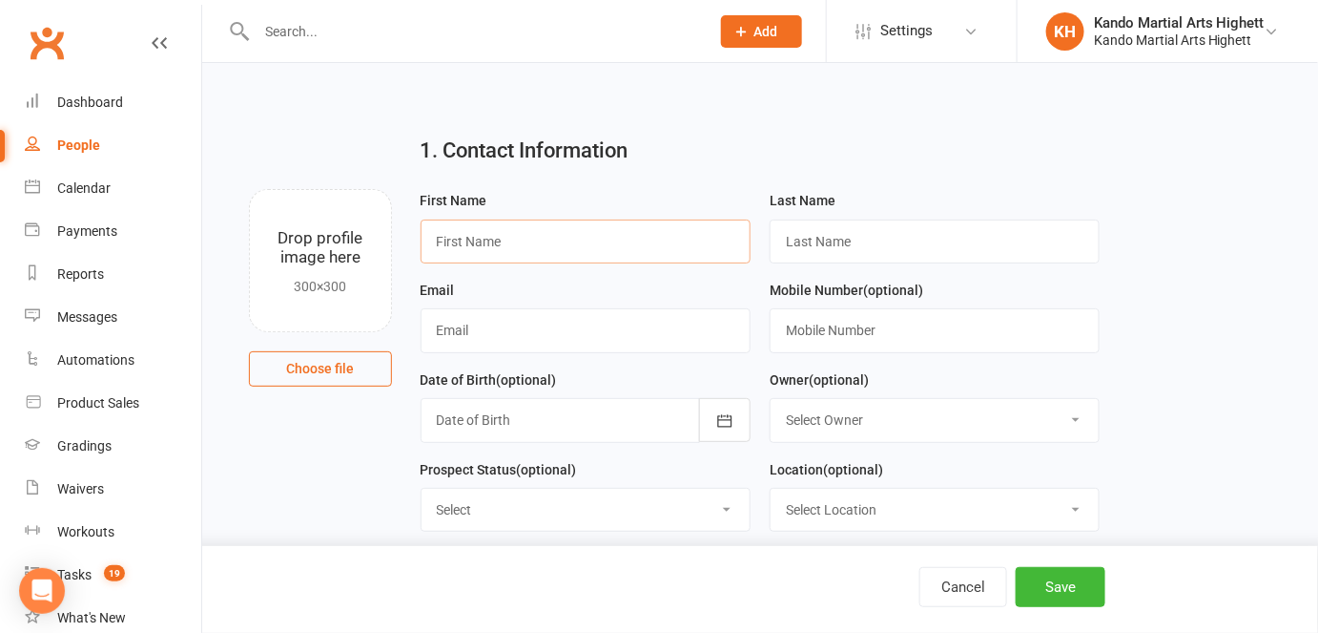
click at [483, 240] on input "text" at bounding box center [586, 241] width 330 height 44
type input "Tess"
click at [923, 245] on input "text" at bounding box center [935, 241] width 330 height 44
type input "Solimo"
click at [504, 337] on input "text" at bounding box center [586, 330] width 330 height 44
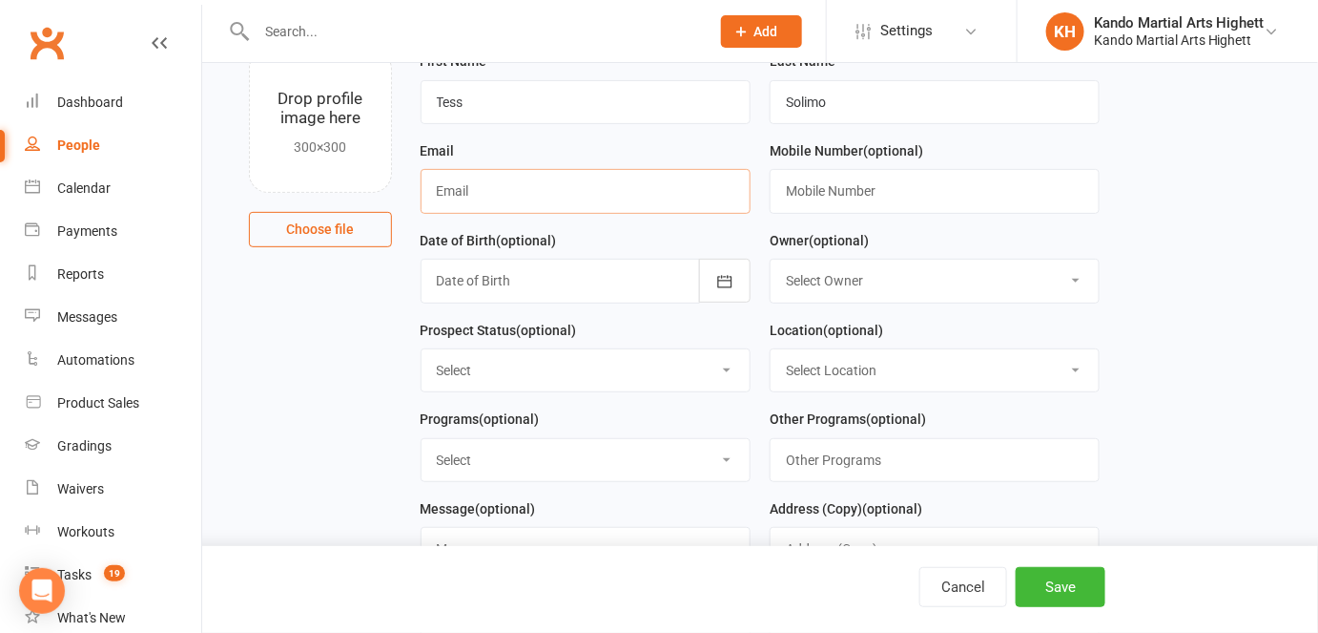
scroll to position [33, 0]
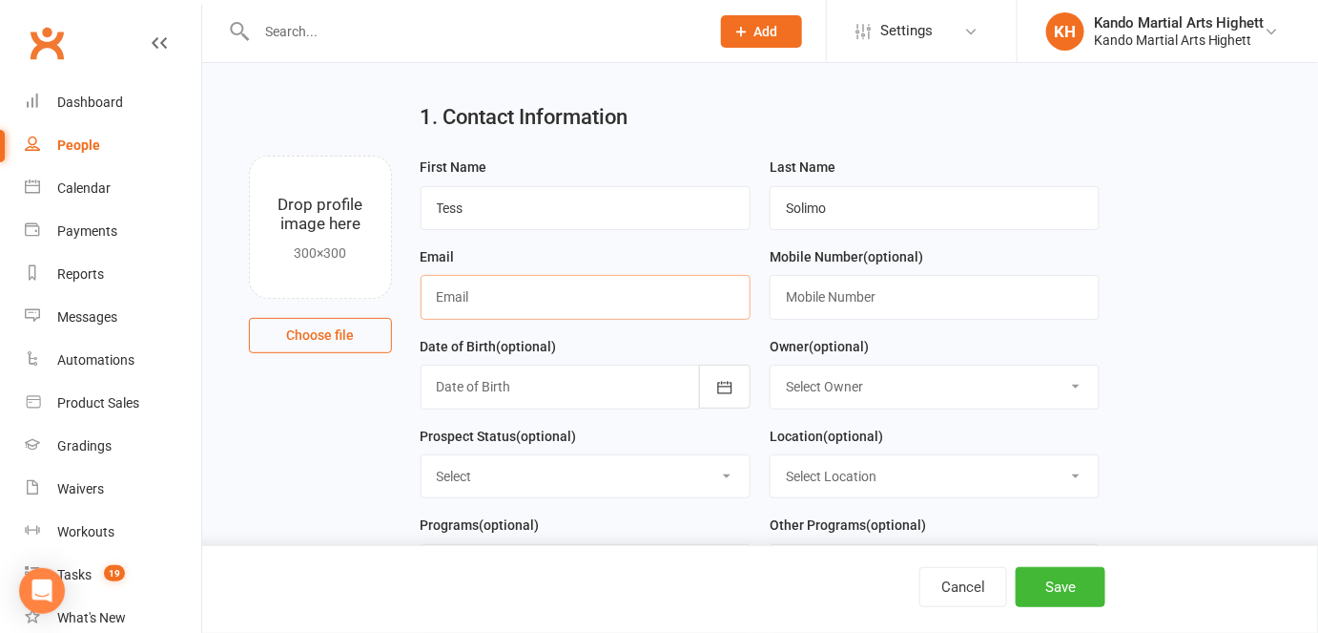
paste input "[EMAIL_ADDRESS][DOMAIN_NAME]"
type input "[EMAIL_ADDRESS][DOMAIN_NAME]"
click at [1069, 593] on button "Save" at bounding box center [1061, 587] width 90 height 40
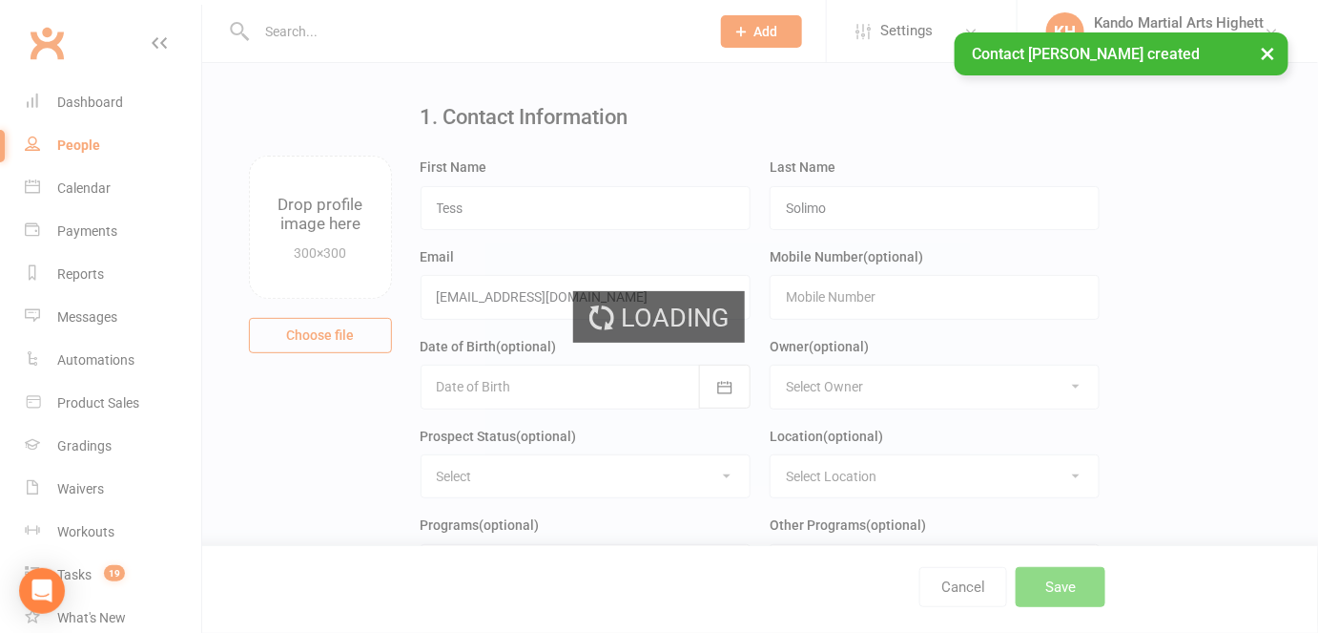
scroll to position [0, 0]
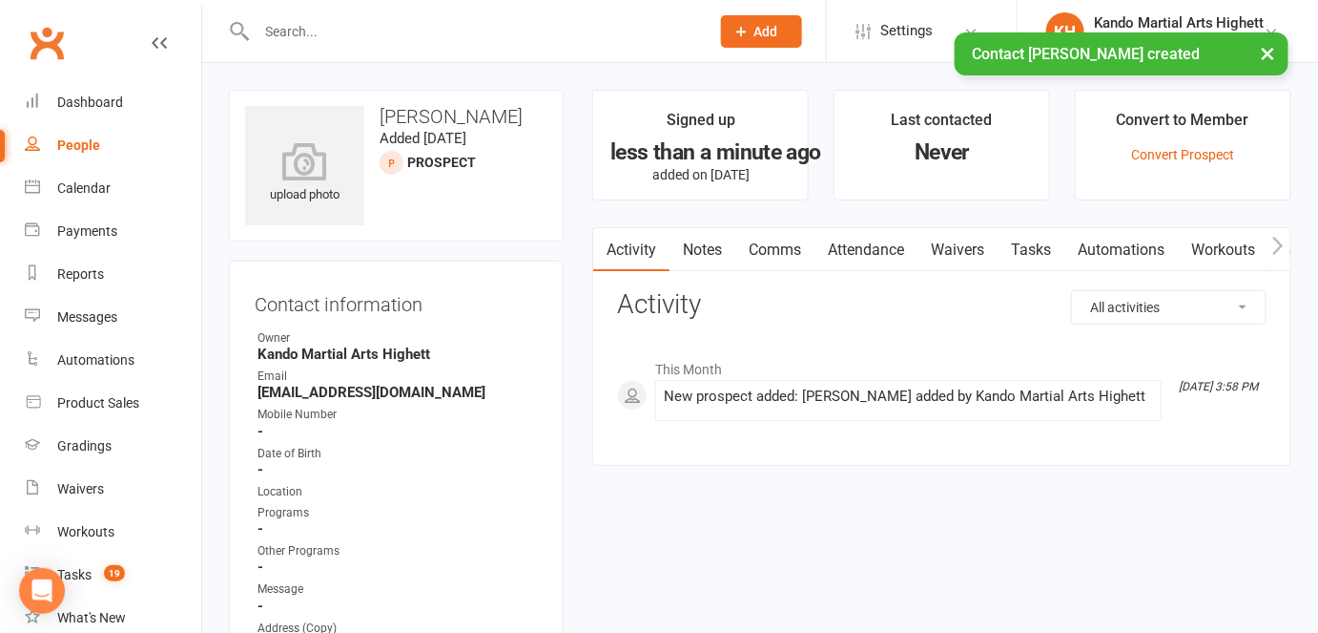
click at [53, 140] on link "People" at bounding box center [113, 145] width 176 height 43
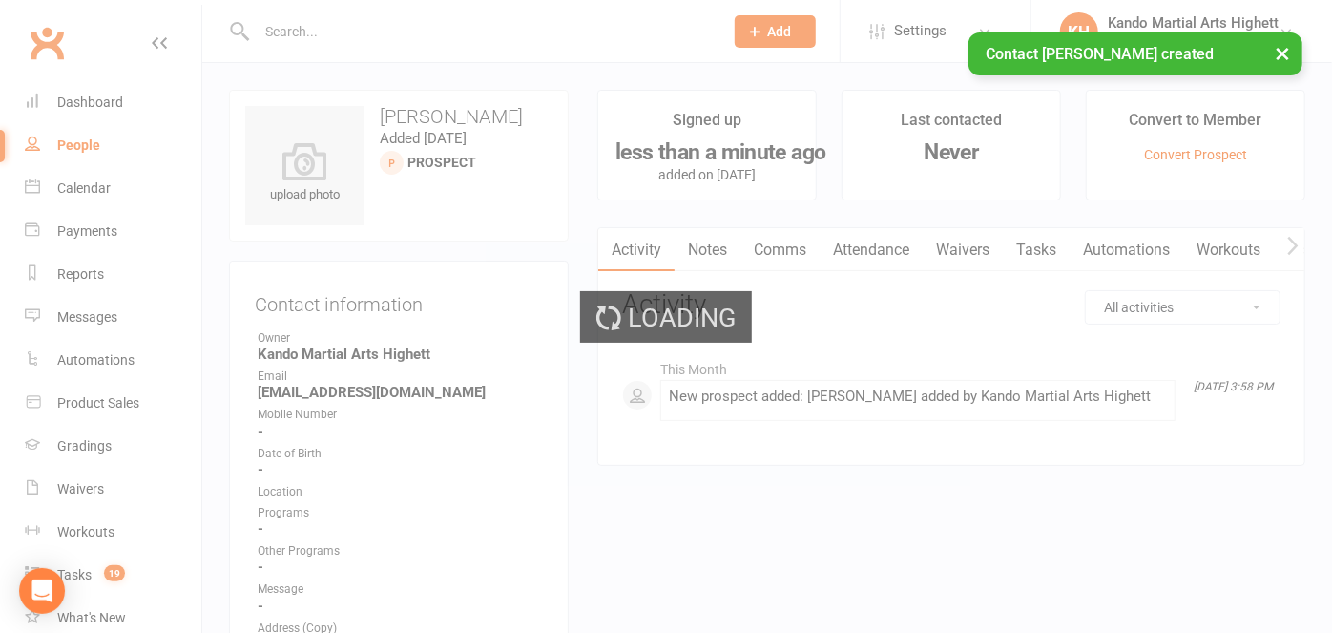
select select "100"
